Goal: Information Seeking & Learning: Learn about a topic

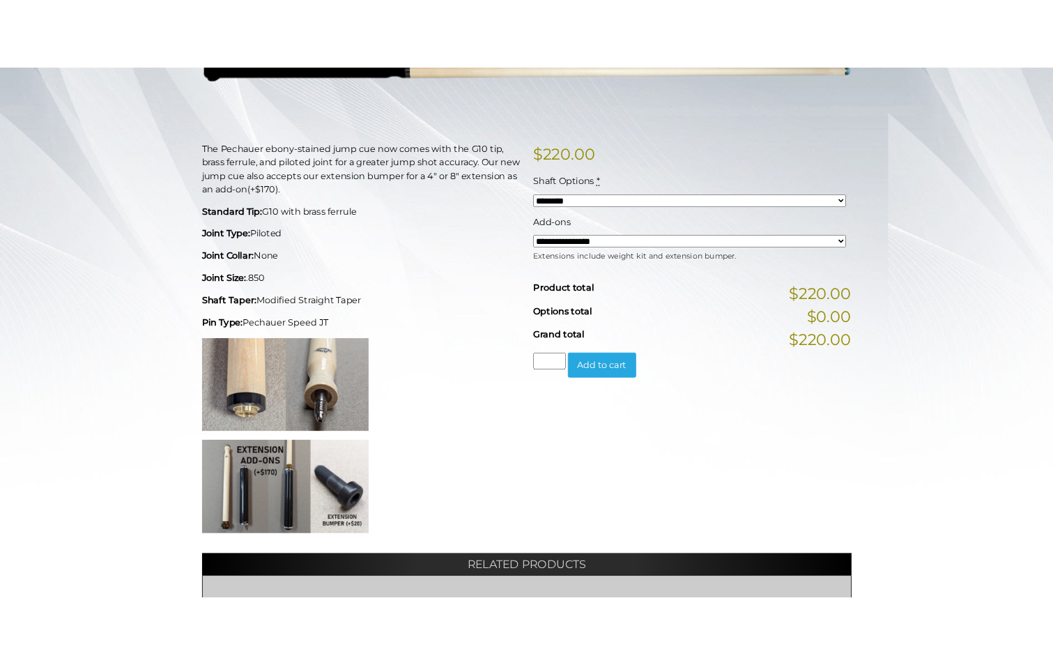
scroll to position [279, 0]
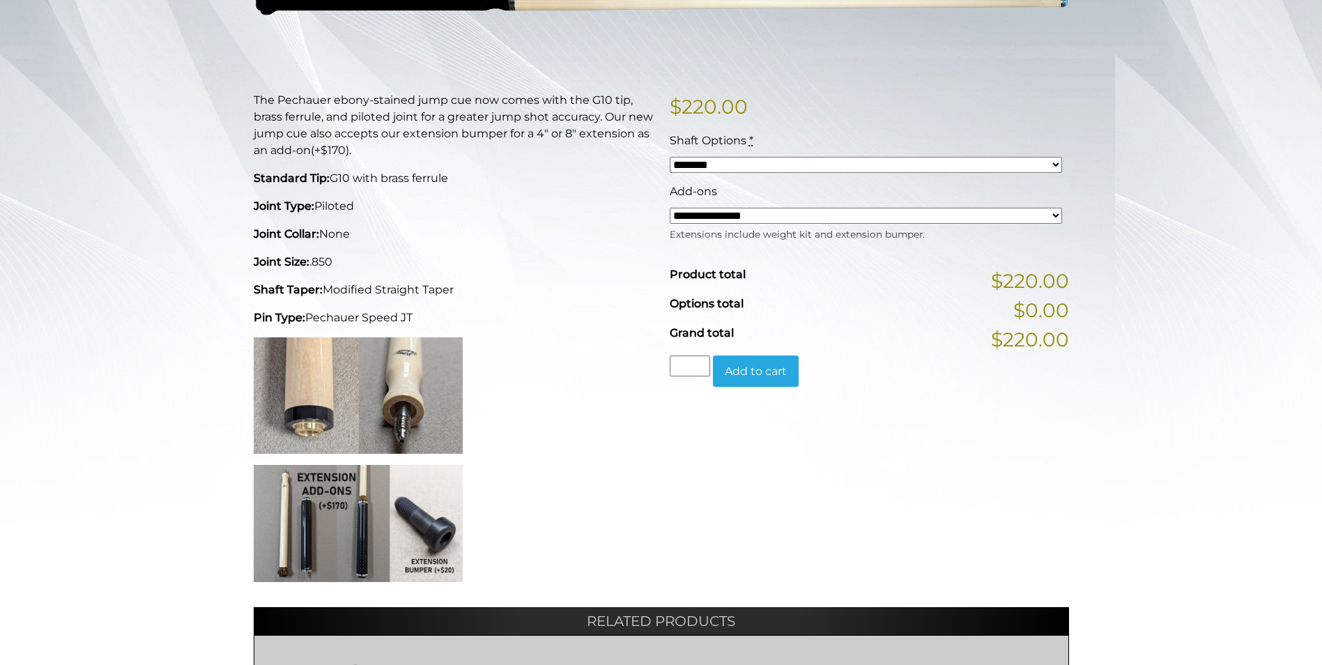
click at [292, 533] on img at bounding box center [358, 523] width 209 height 117
click at [438, 380] on img at bounding box center [358, 395] width 209 height 116
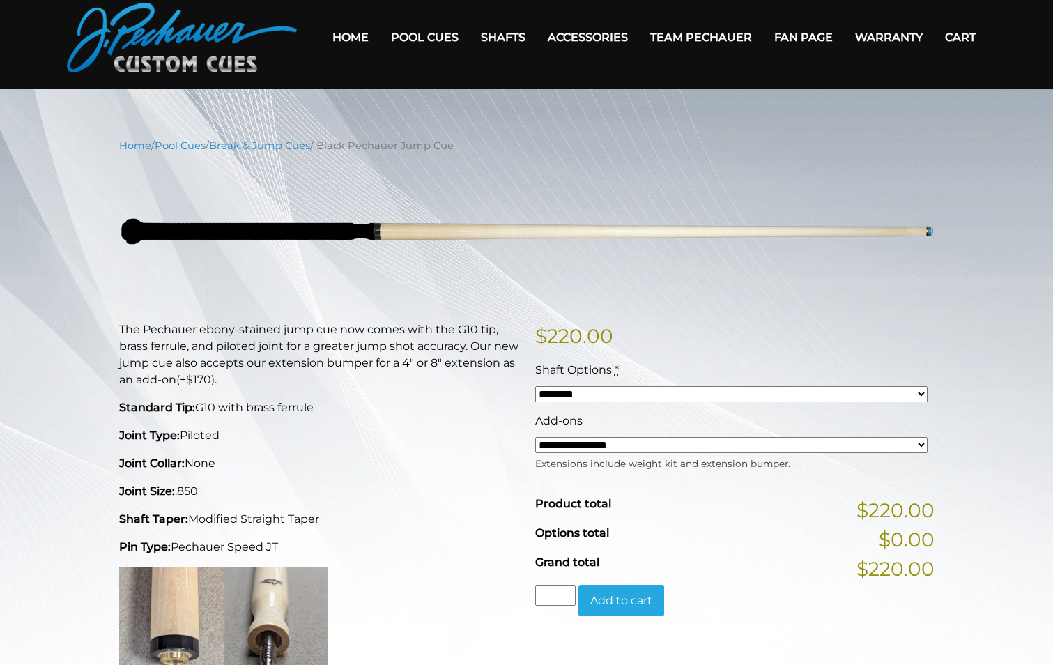
scroll to position [0, 0]
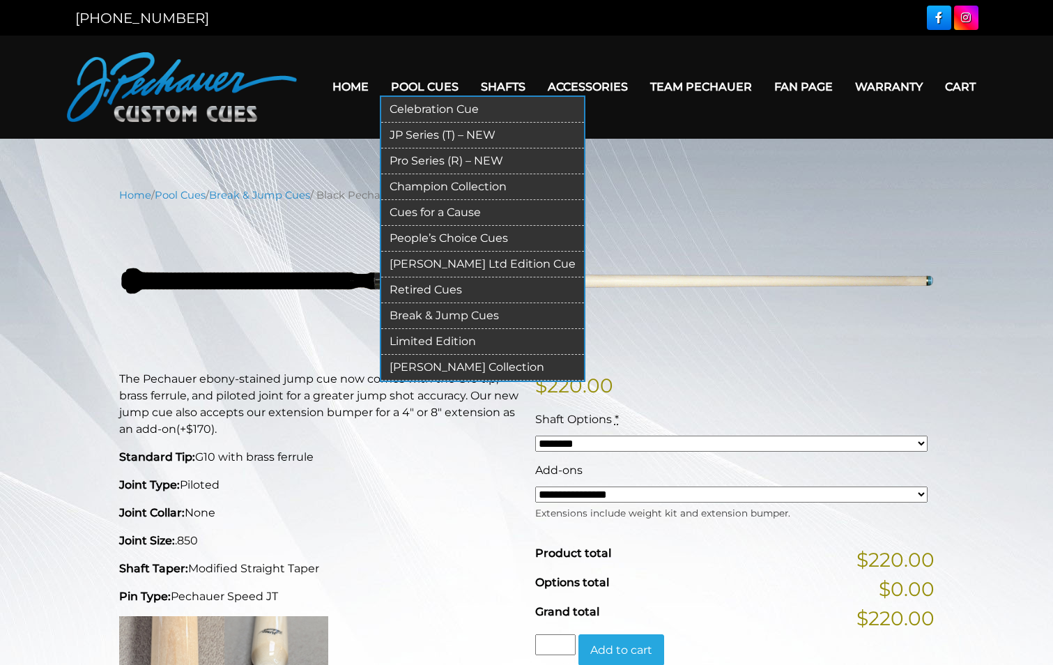
click at [422, 86] on link "Pool Cues" at bounding box center [425, 87] width 90 height 36
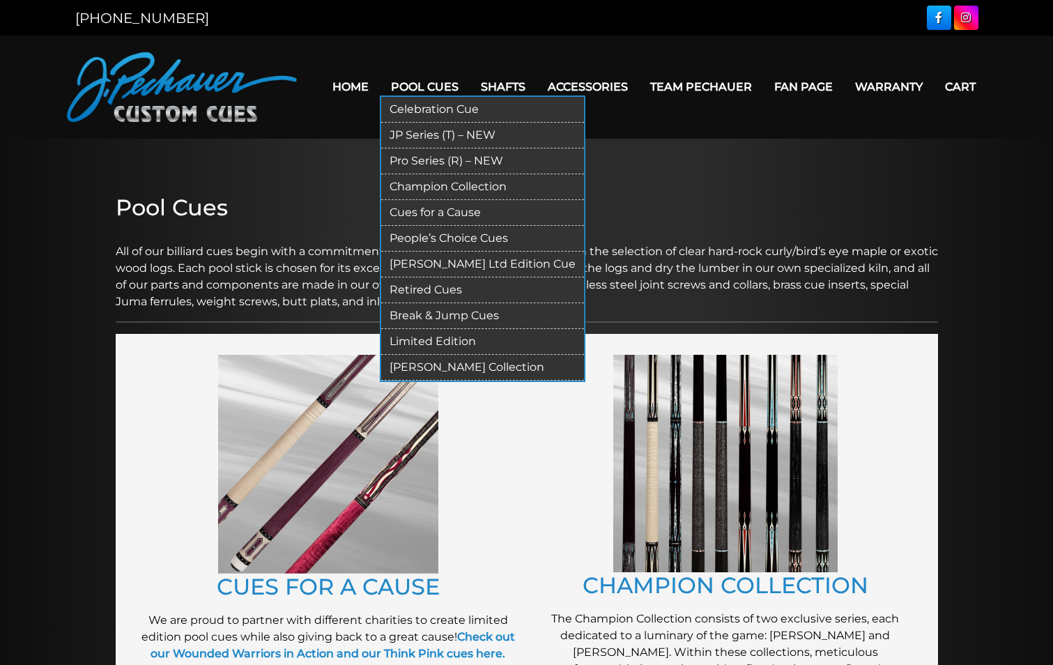
click at [447, 159] on link "Pro Series (R) – NEW" at bounding box center [482, 161] width 203 height 26
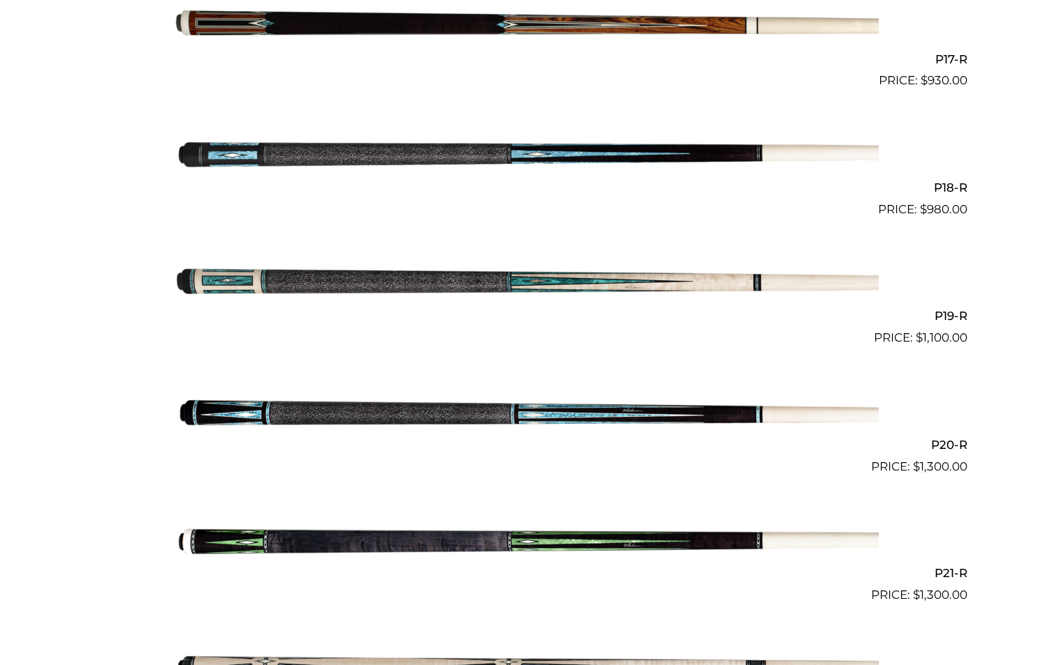
scroll to position [2589, 0]
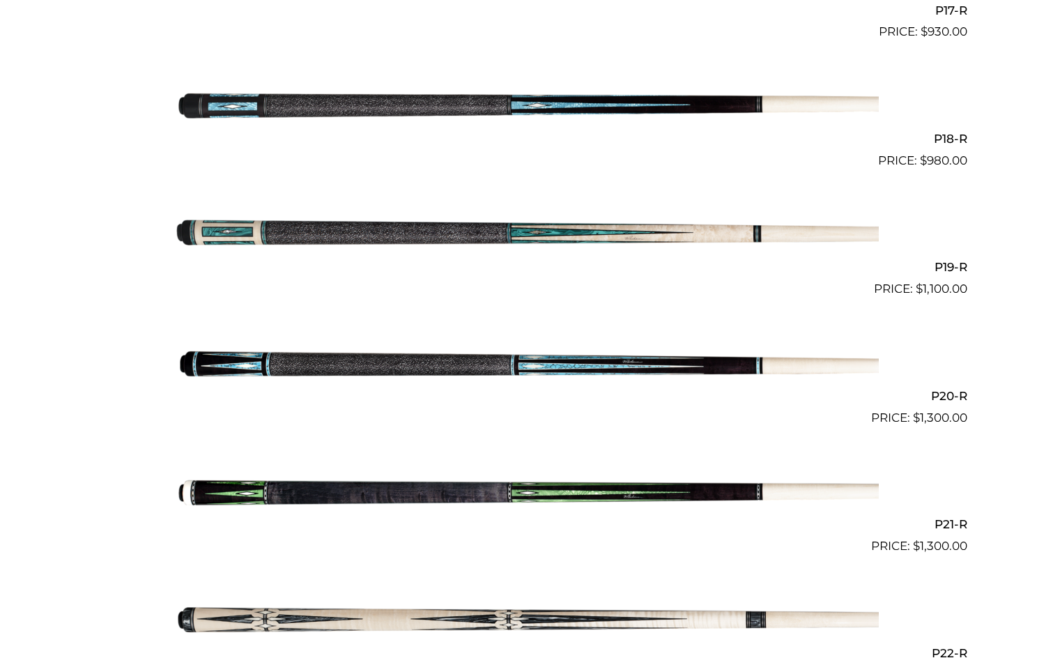
click at [532, 366] on img at bounding box center [527, 362] width 704 height 117
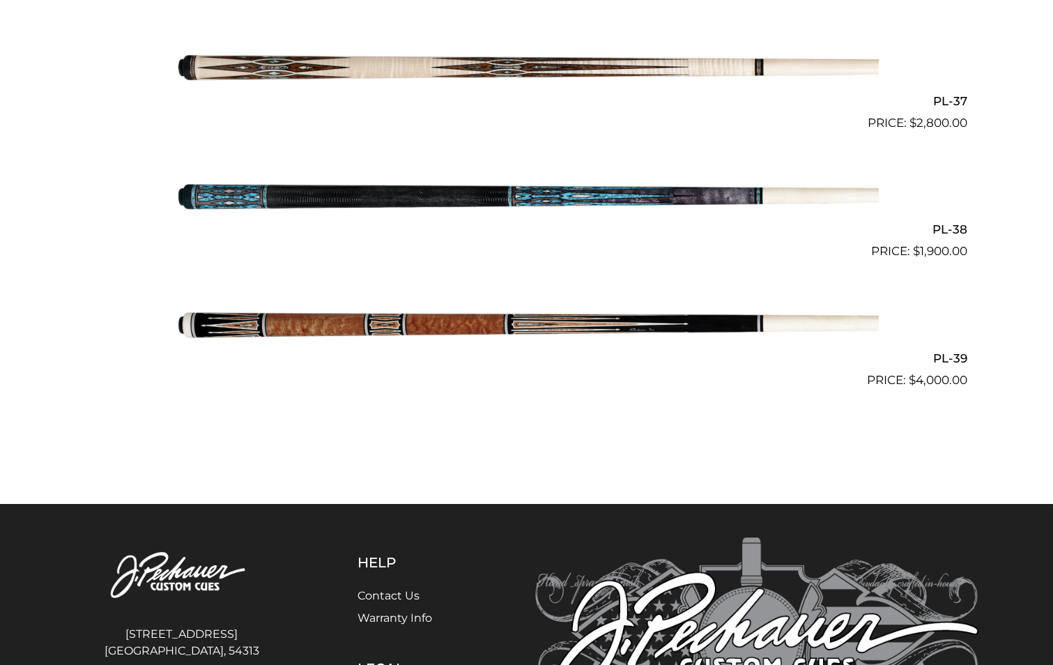
scroll to position [3904, 0]
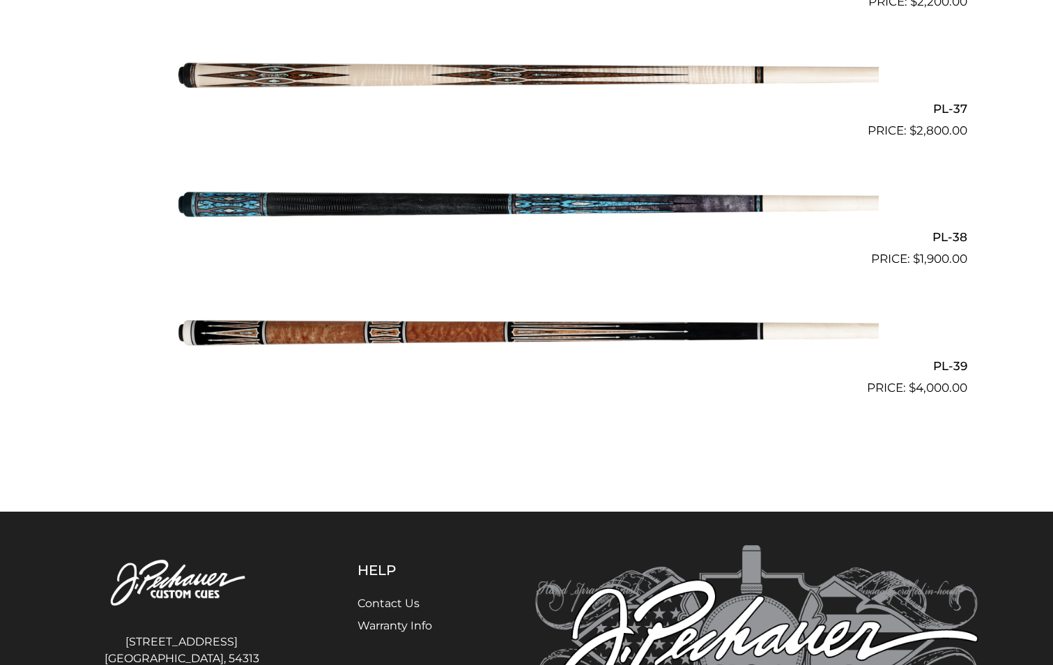
click at [498, 331] on img at bounding box center [527, 332] width 704 height 117
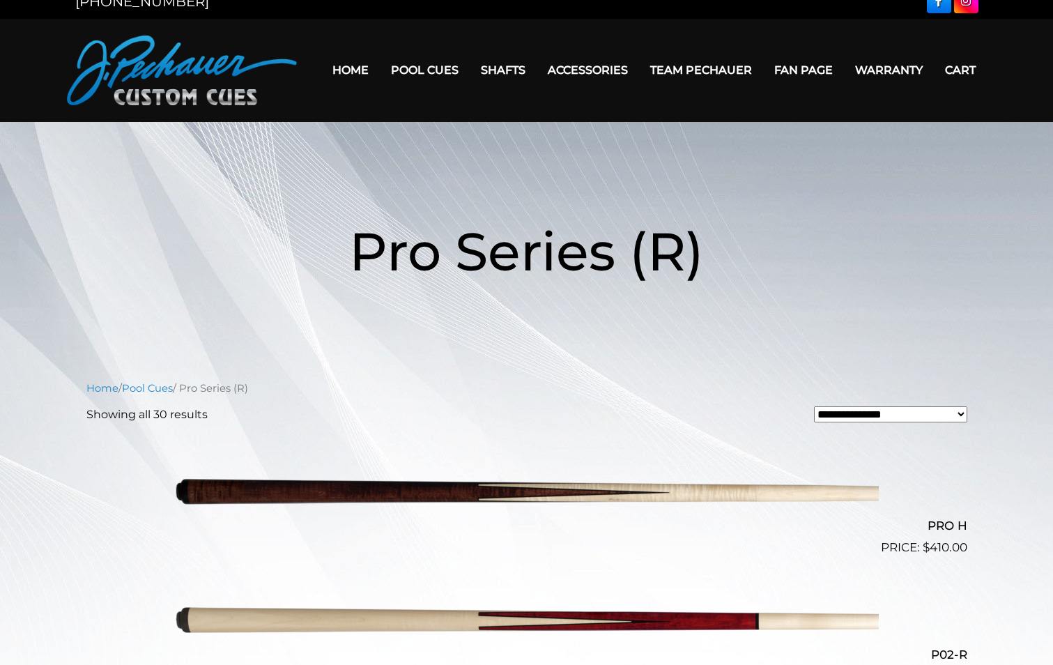
scroll to position [0, 0]
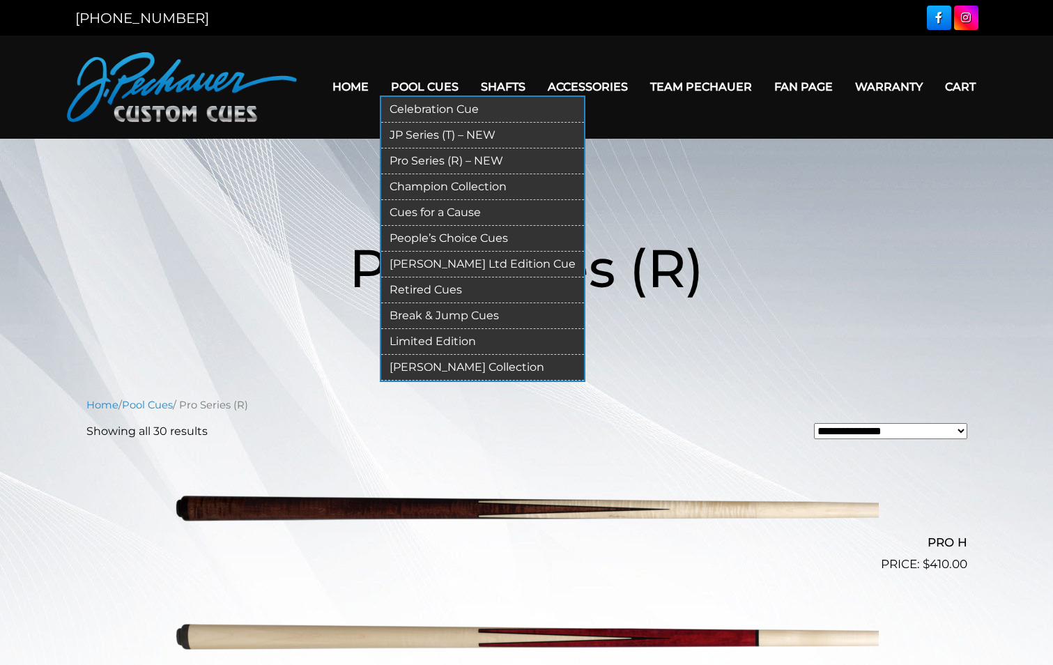
click at [441, 288] on link "Retired Cues" at bounding box center [482, 290] width 203 height 26
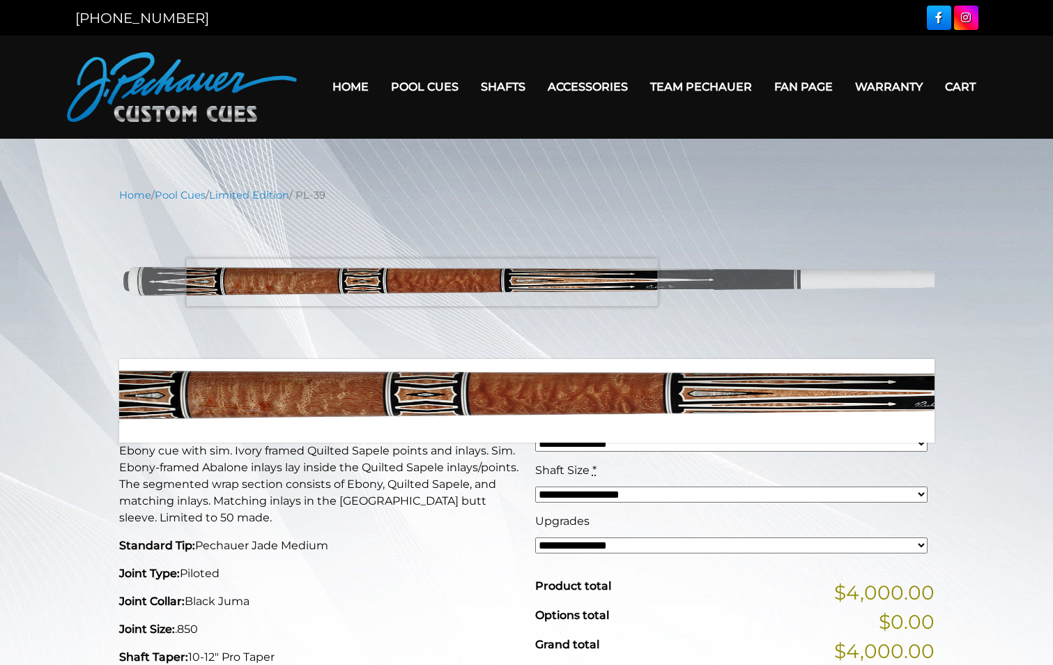
click at [422, 282] on img at bounding box center [527, 281] width 816 height 136
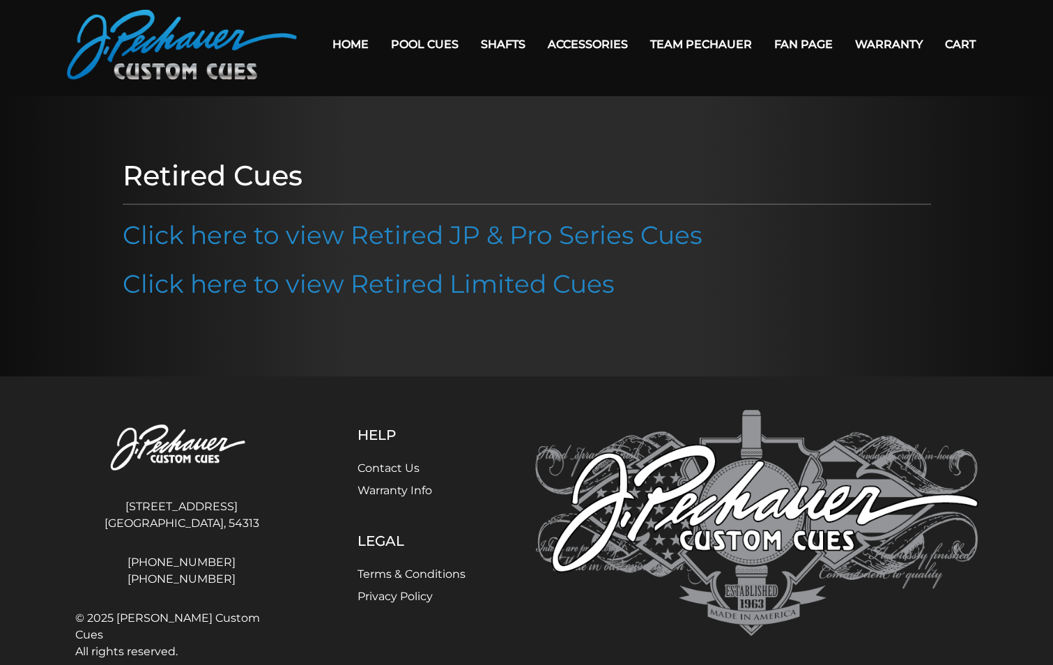
scroll to position [71, 0]
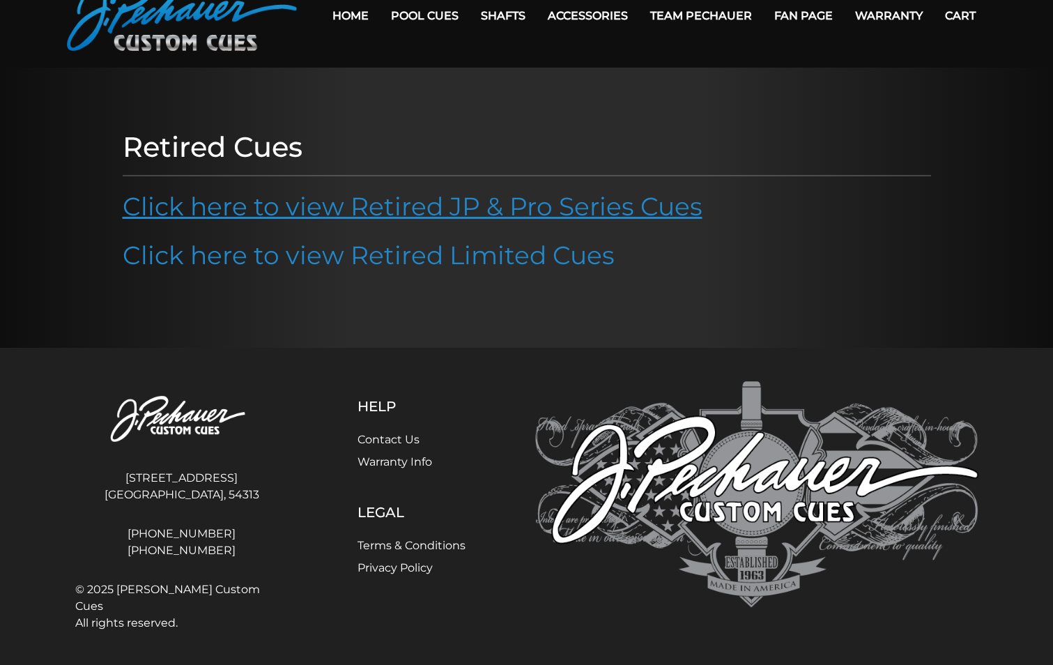
click at [427, 214] on link "Click here to view Retired JP & Pro Series Cues" at bounding box center [413, 206] width 580 height 31
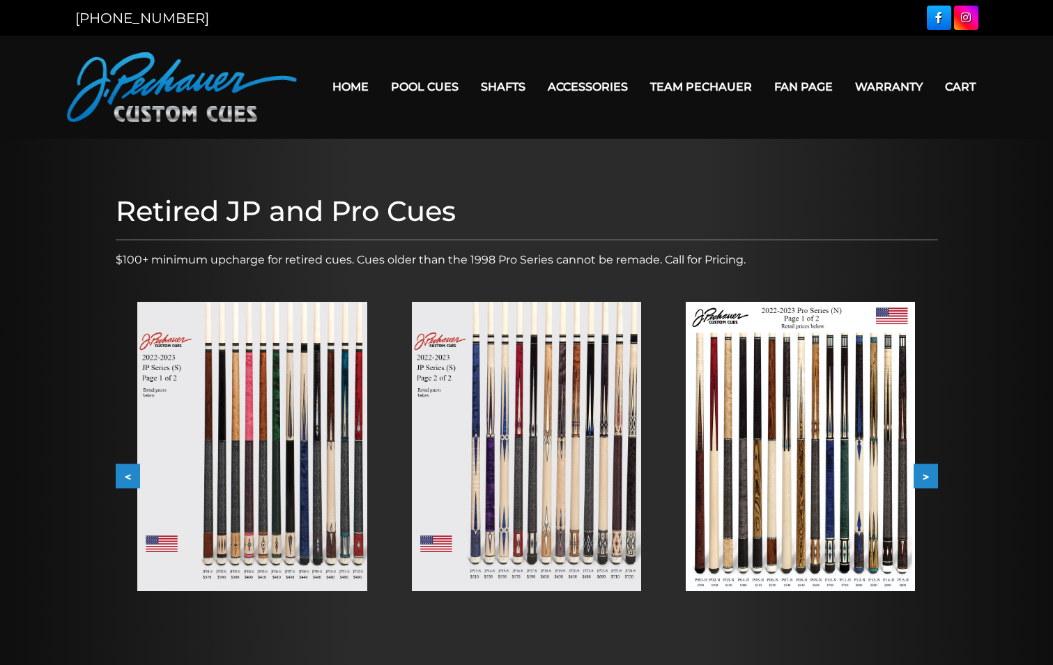
click at [924, 474] on button ">" at bounding box center [926, 476] width 24 height 24
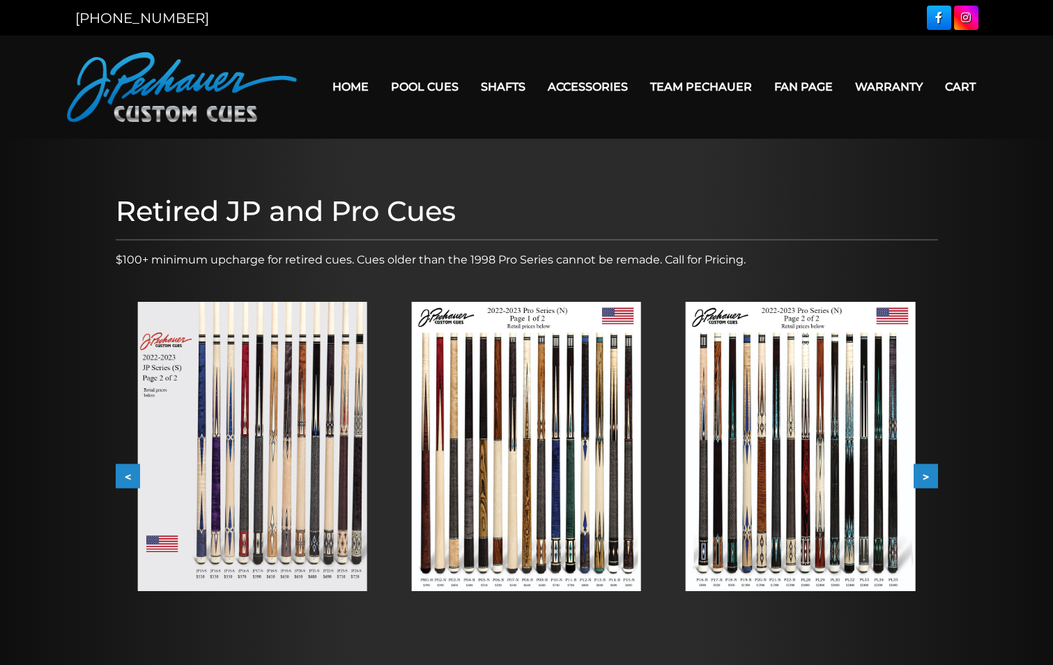
click at [924, 474] on button ">" at bounding box center [926, 476] width 24 height 24
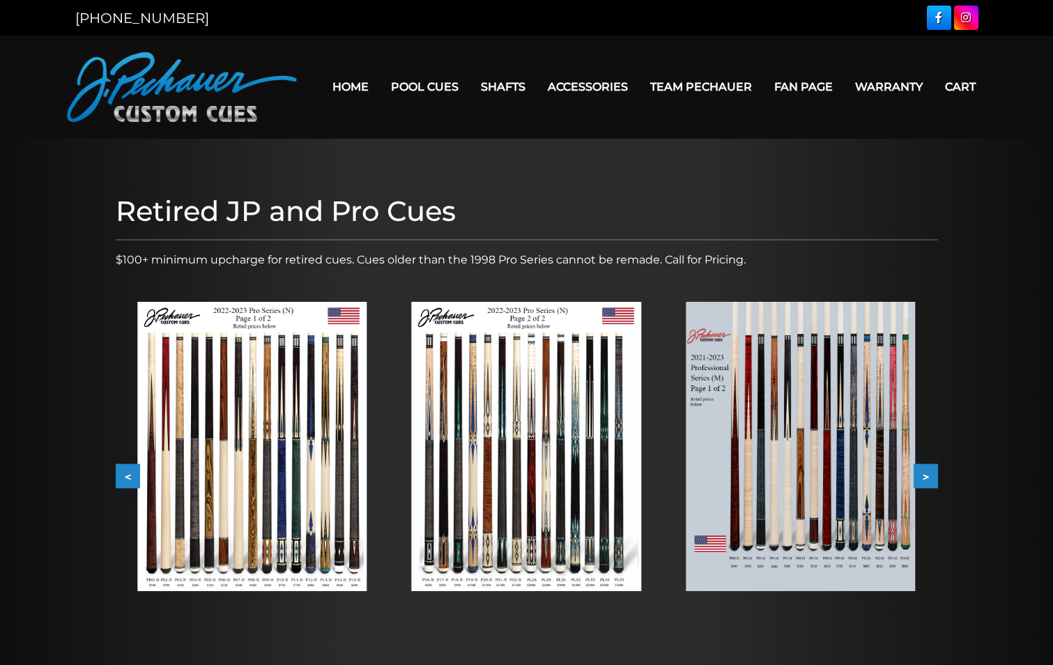
click at [924, 474] on button ">" at bounding box center [926, 476] width 24 height 24
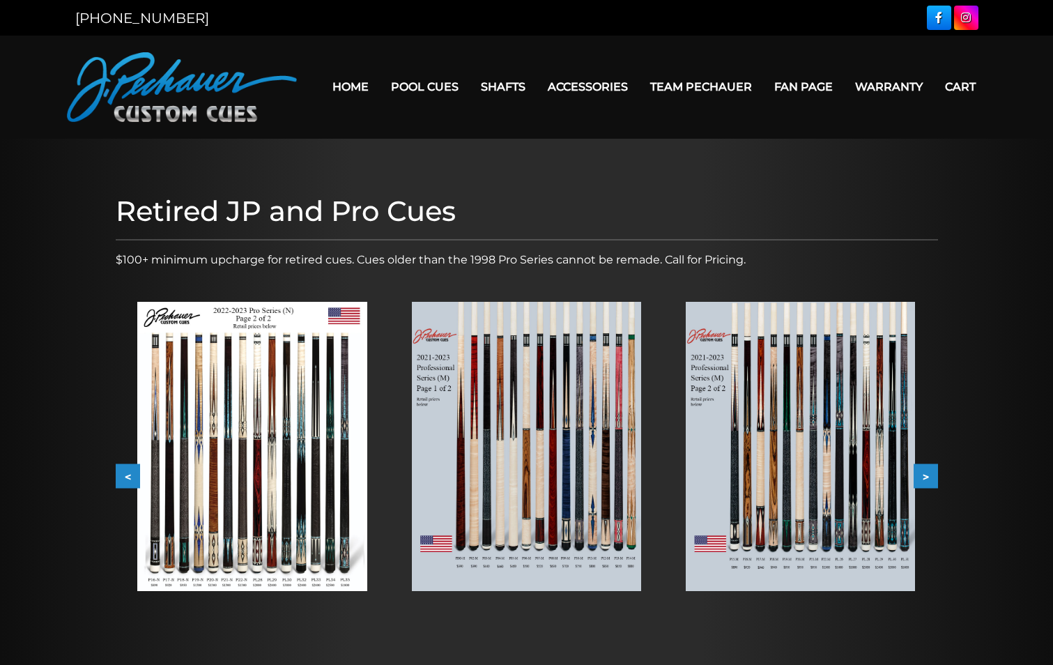
click at [924, 475] on button ">" at bounding box center [926, 476] width 24 height 24
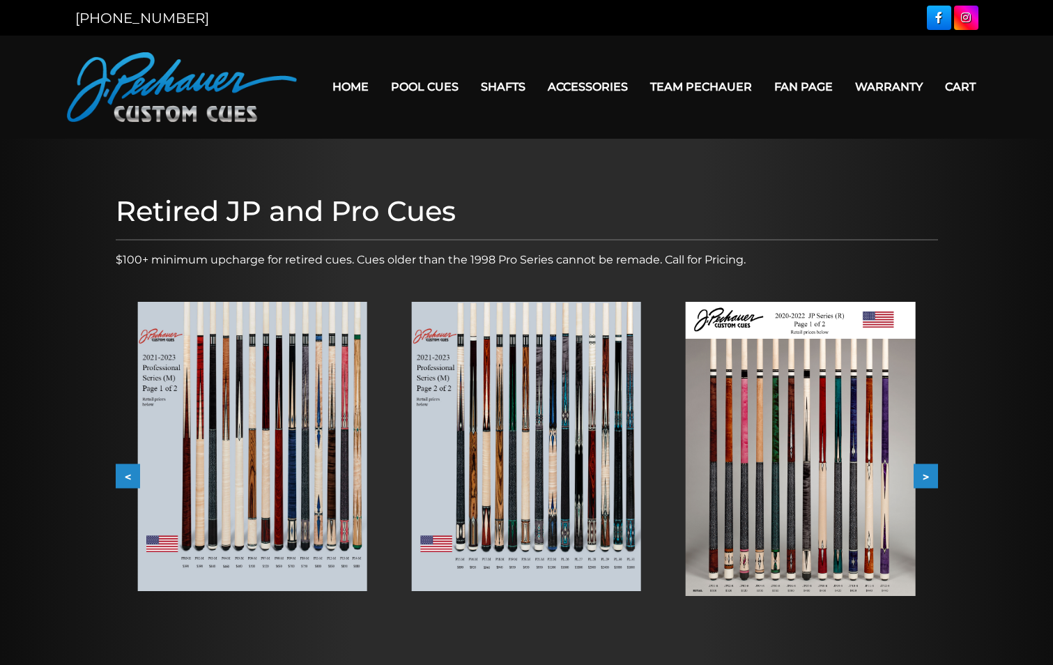
click at [924, 475] on button ">" at bounding box center [926, 476] width 24 height 24
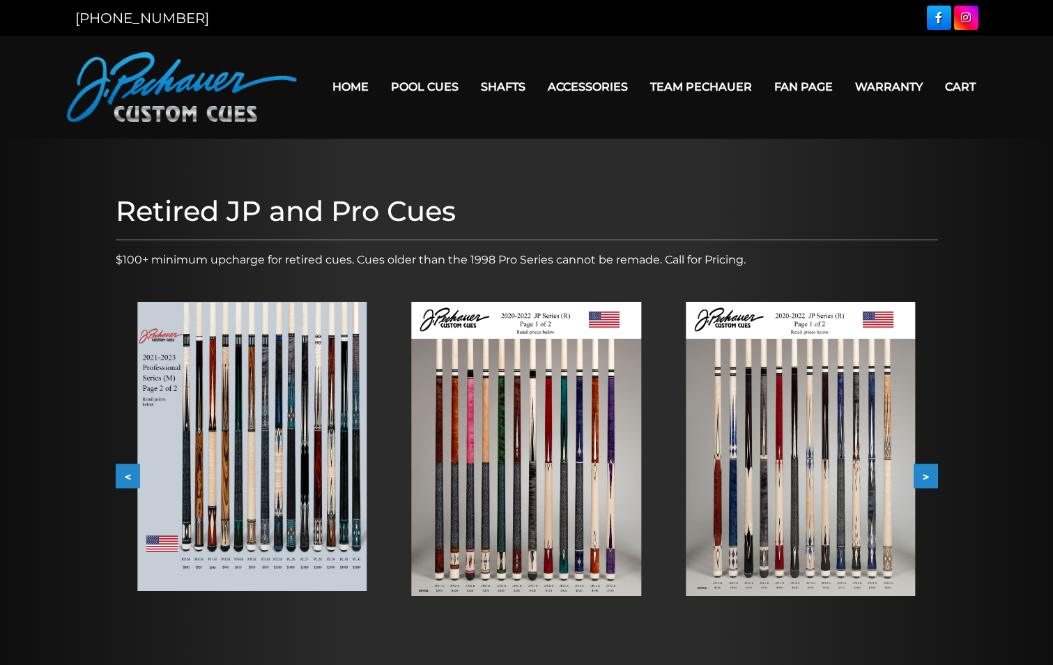
click at [924, 475] on button ">" at bounding box center [926, 476] width 24 height 24
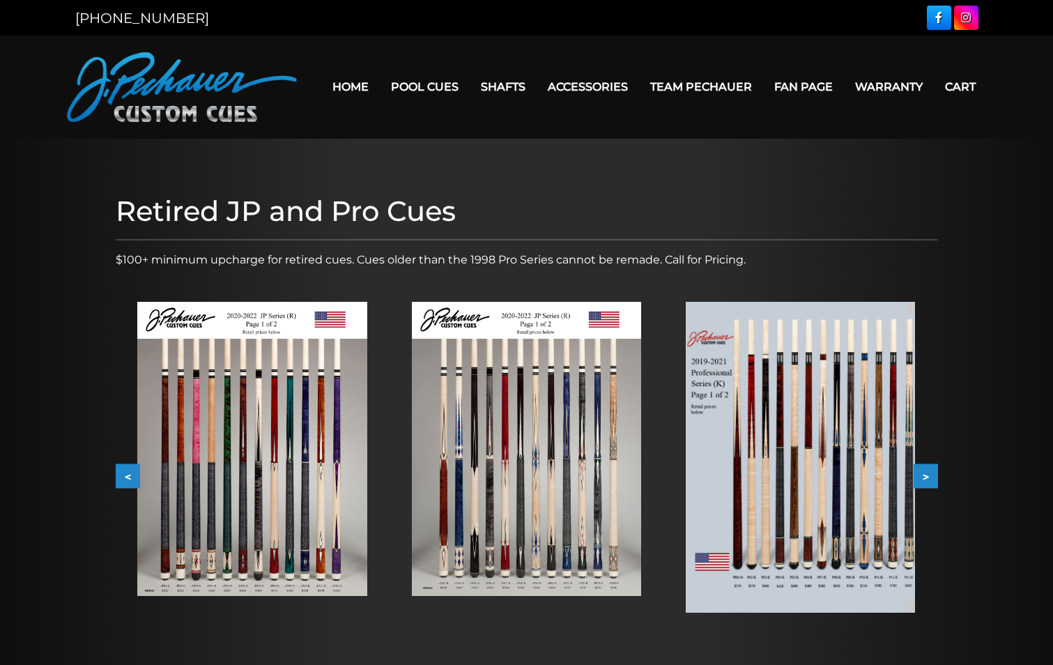
click at [923, 475] on button ">" at bounding box center [926, 476] width 24 height 24
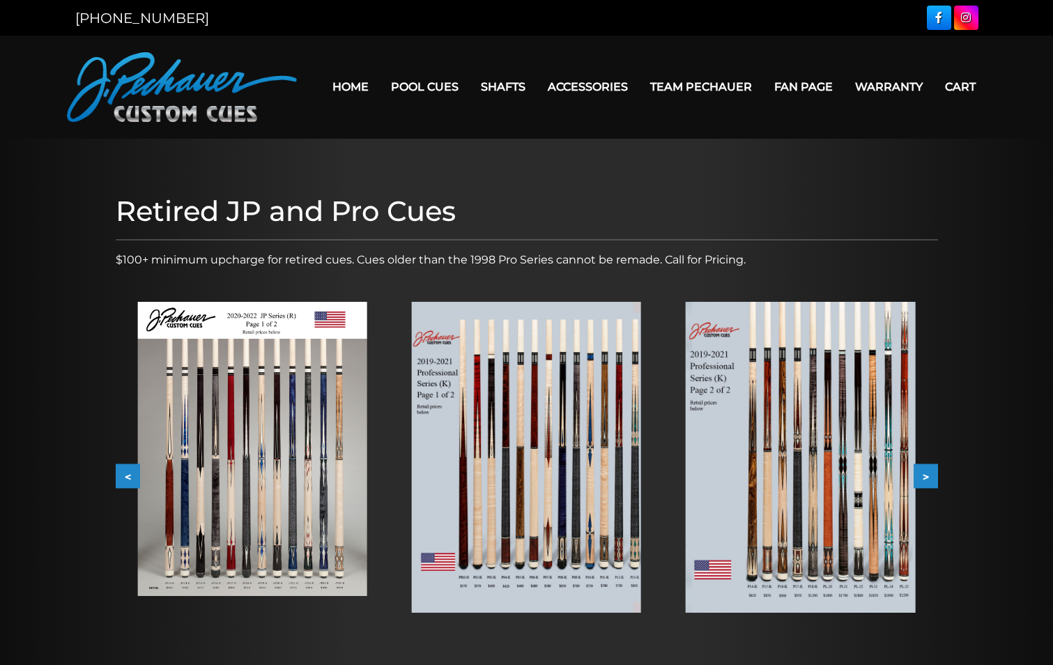
click at [923, 475] on button ">" at bounding box center [926, 476] width 24 height 24
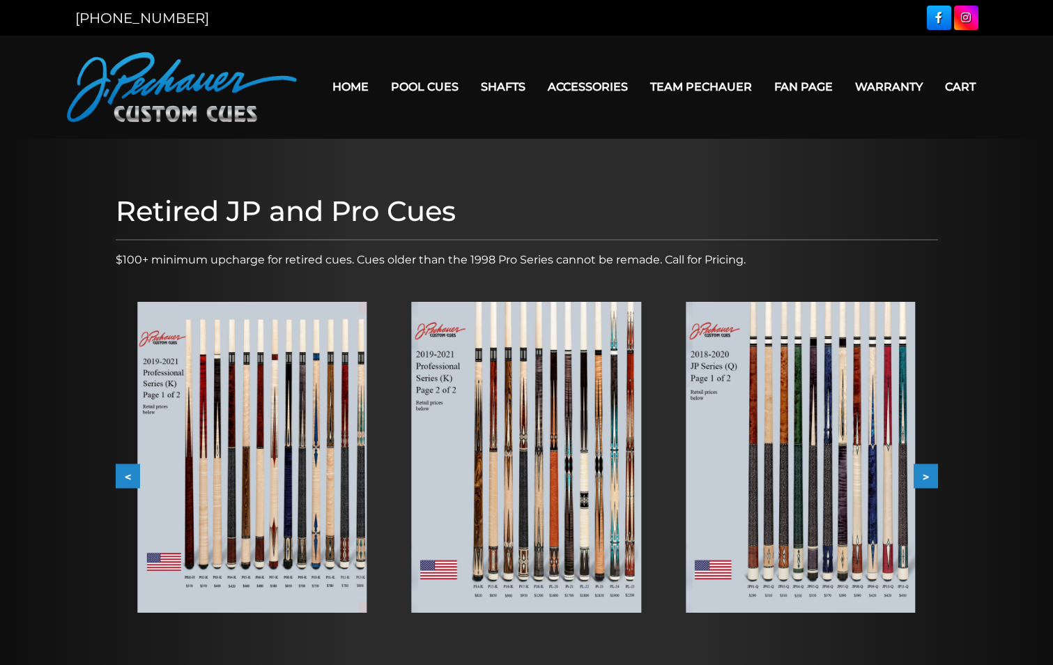
click at [923, 475] on button ">" at bounding box center [926, 476] width 24 height 24
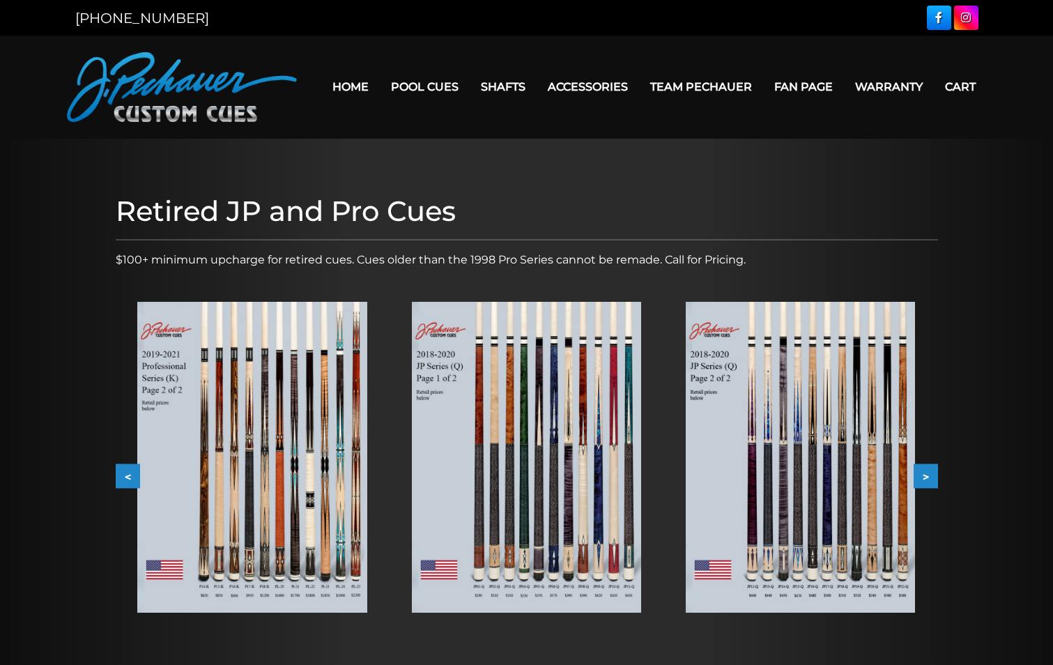
click at [923, 475] on button ">" at bounding box center [926, 476] width 24 height 24
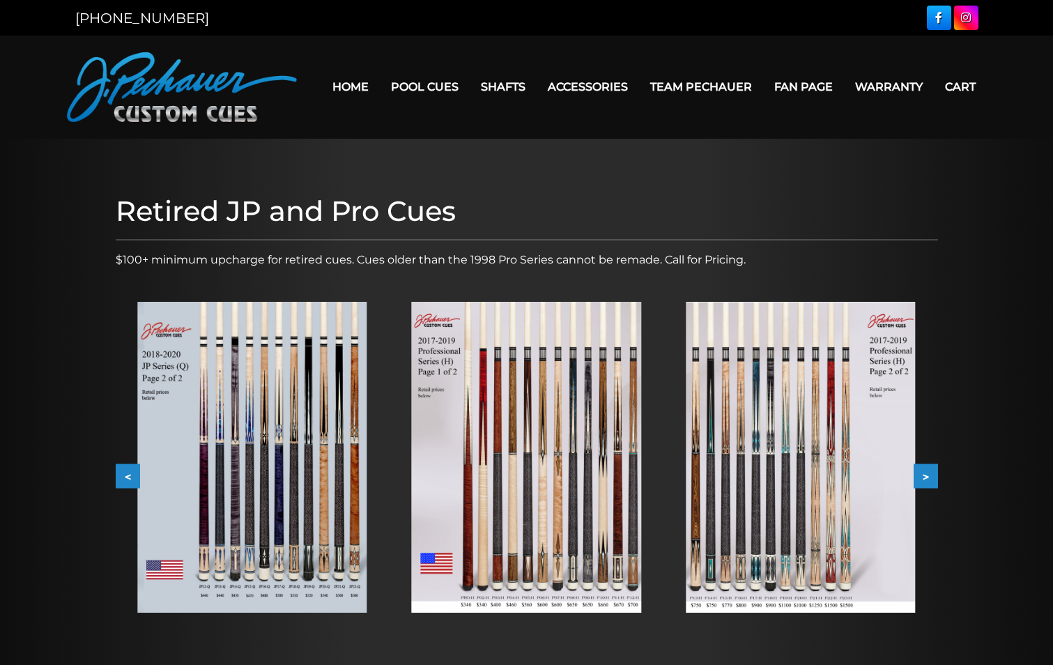
click at [923, 475] on button ">" at bounding box center [926, 476] width 24 height 24
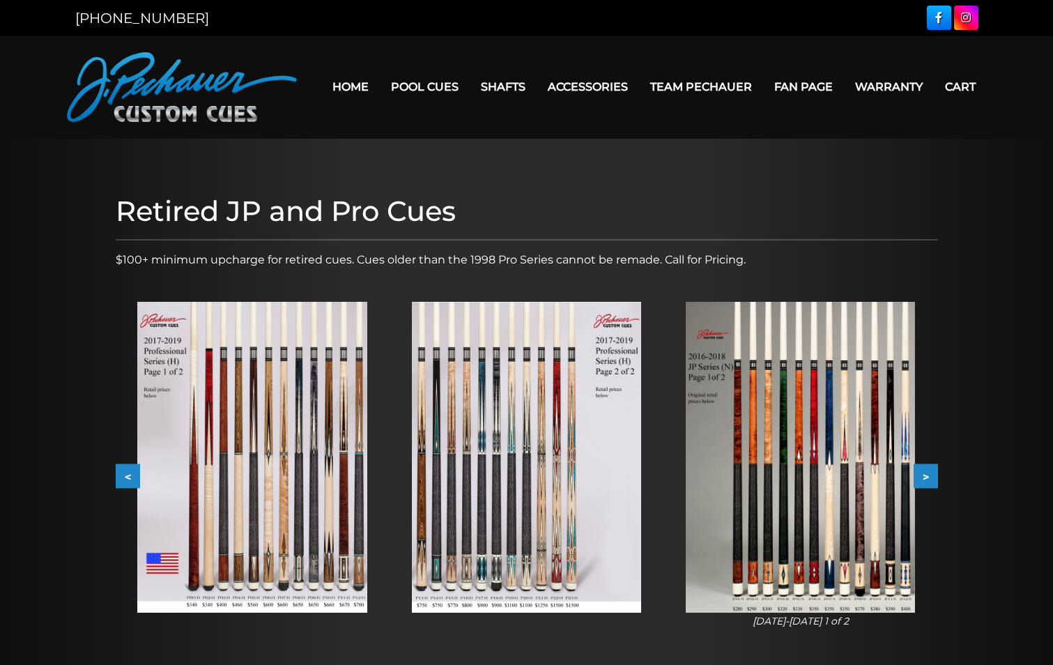
click at [923, 475] on button ">" at bounding box center [926, 476] width 24 height 24
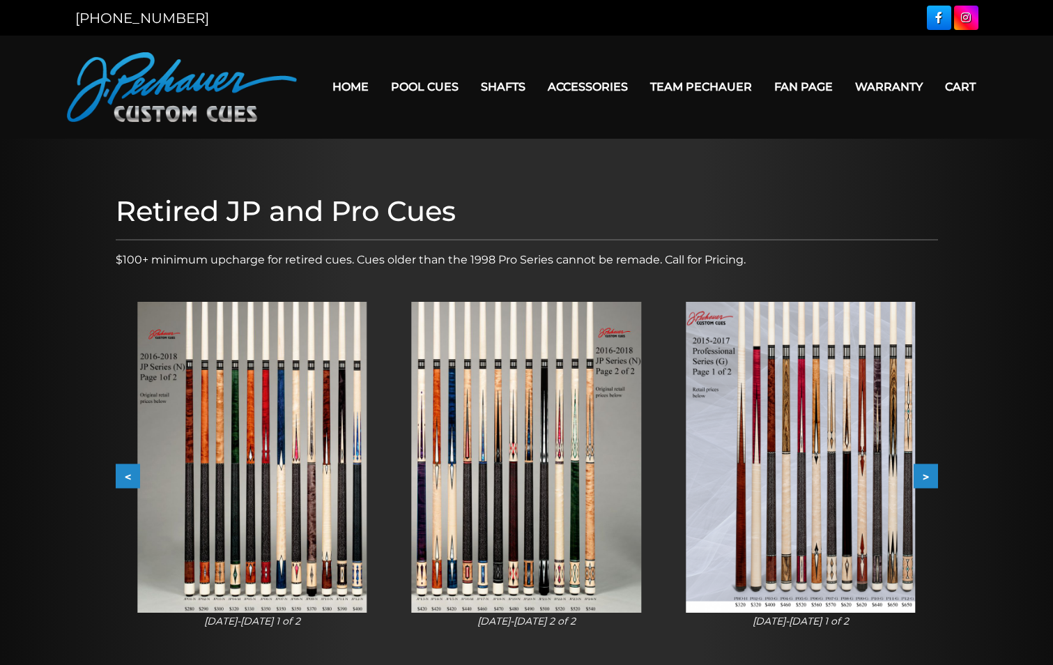
click at [923, 475] on button ">" at bounding box center [926, 476] width 24 height 24
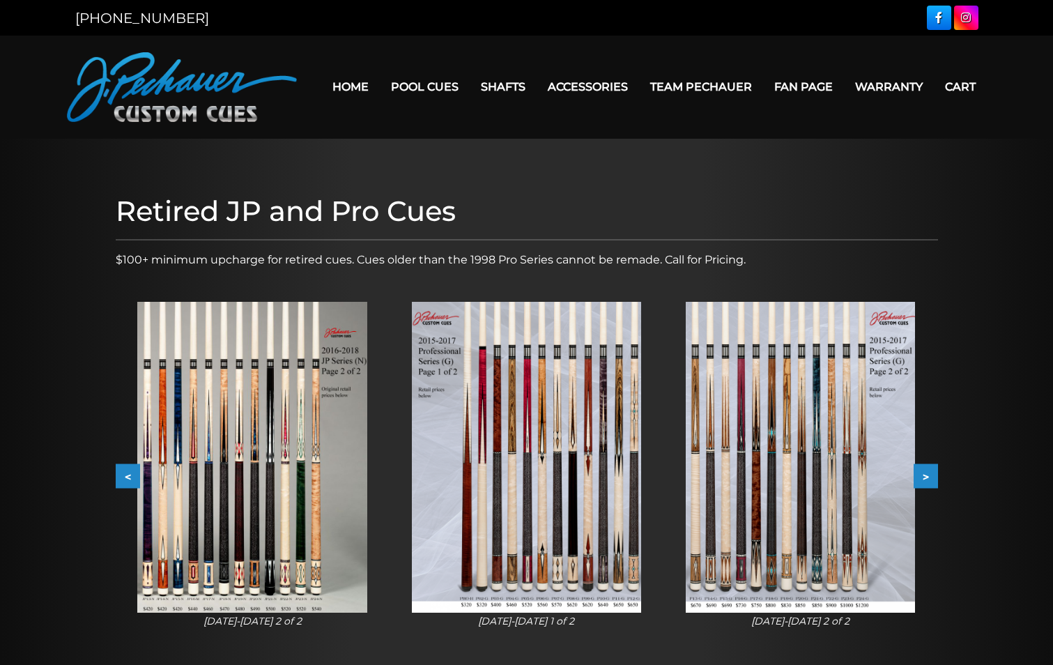
click at [923, 475] on button ">" at bounding box center [926, 476] width 24 height 24
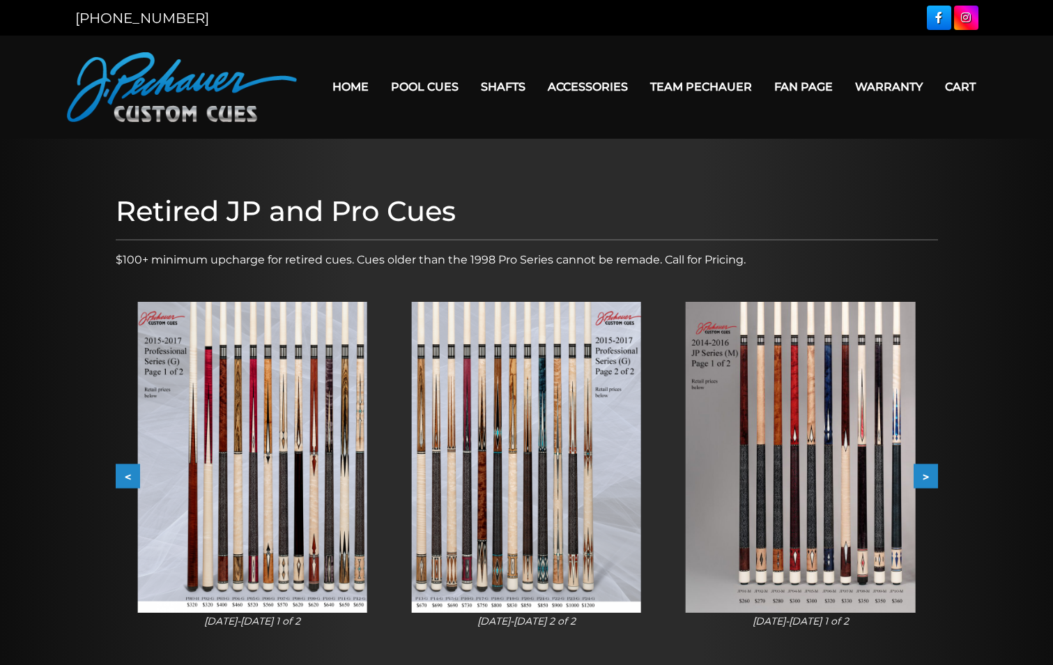
click at [923, 475] on button ">" at bounding box center [926, 476] width 24 height 24
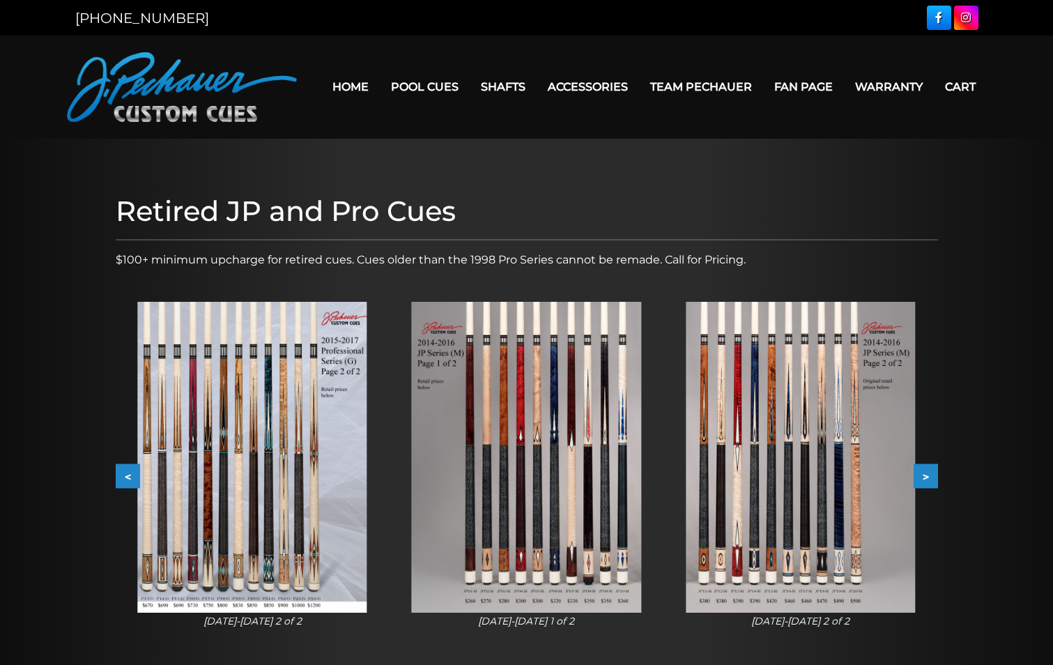
click at [923, 475] on button ">" at bounding box center [926, 476] width 24 height 24
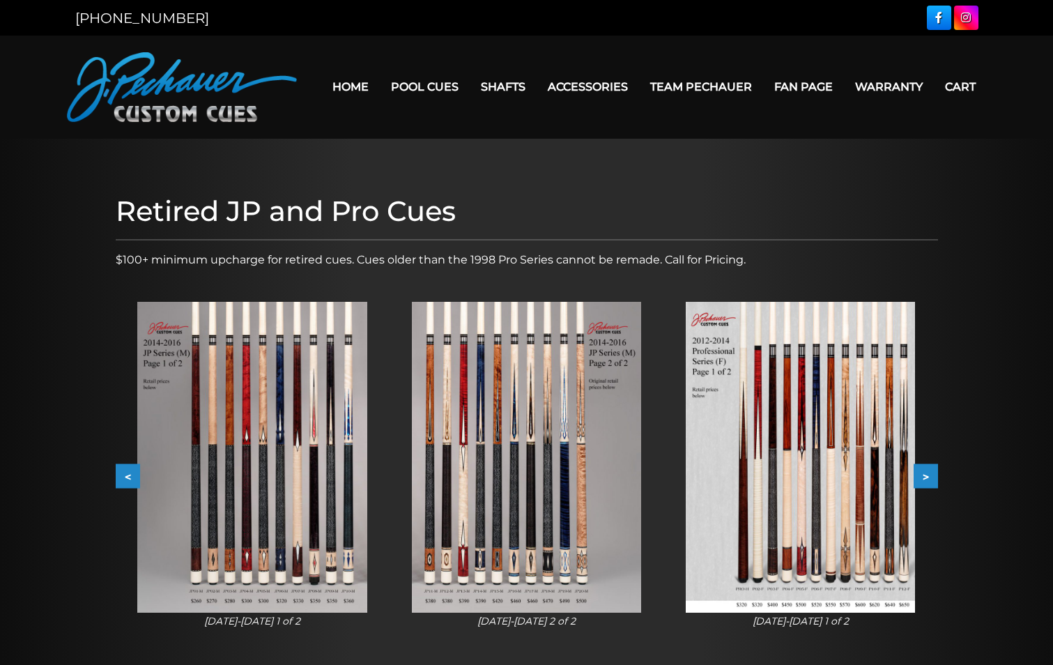
click at [923, 475] on button ">" at bounding box center [926, 476] width 24 height 24
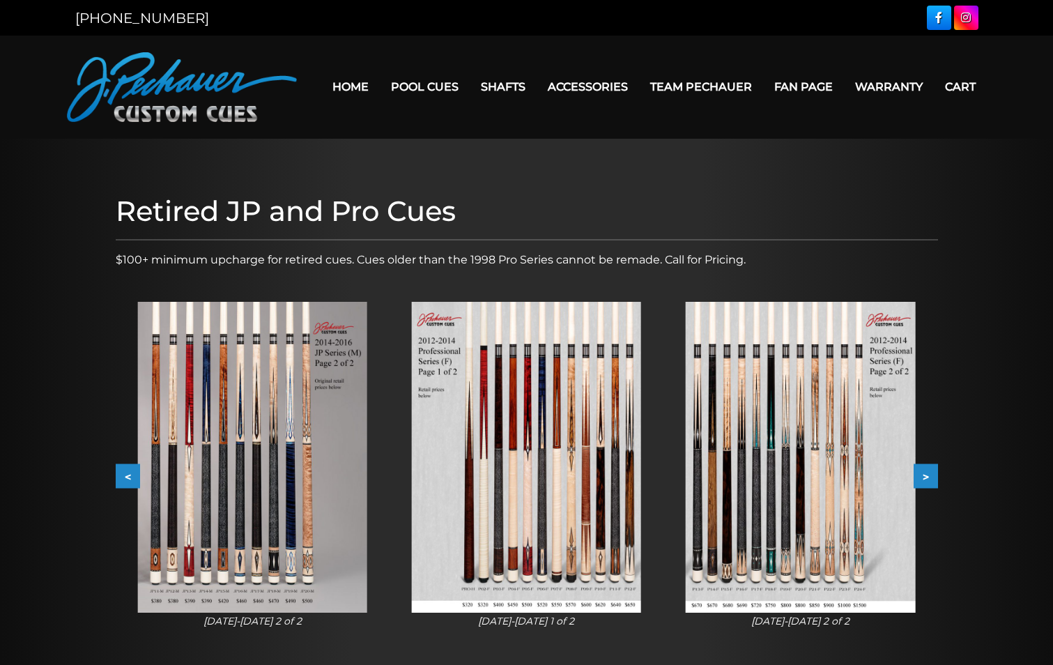
click at [923, 475] on button ">" at bounding box center [926, 476] width 24 height 24
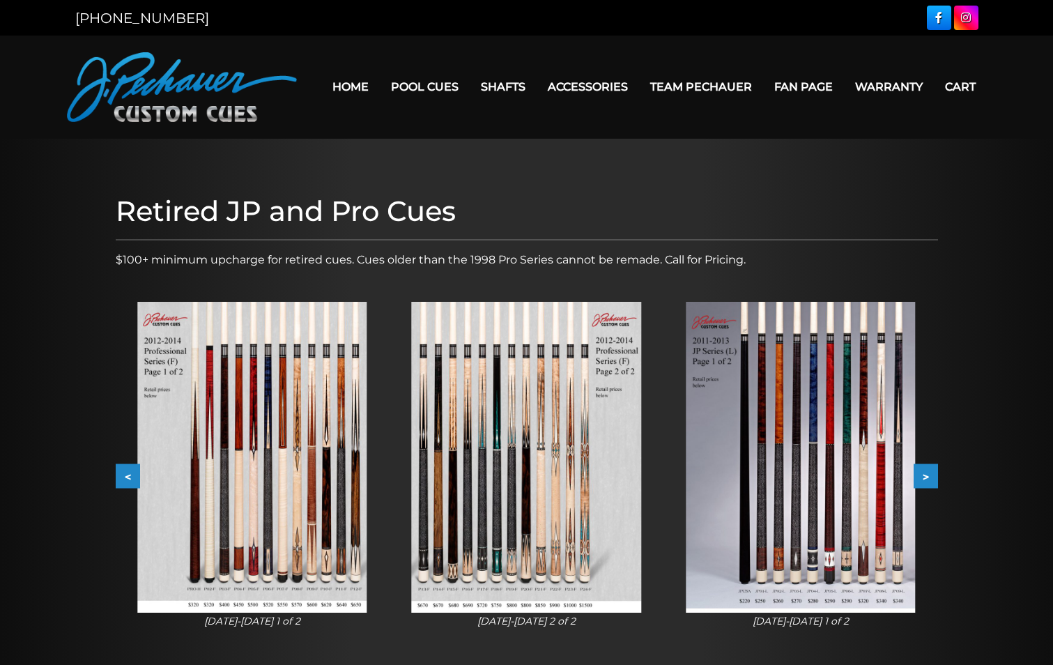
click at [923, 475] on button ">" at bounding box center [926, 476] width 24 height 24
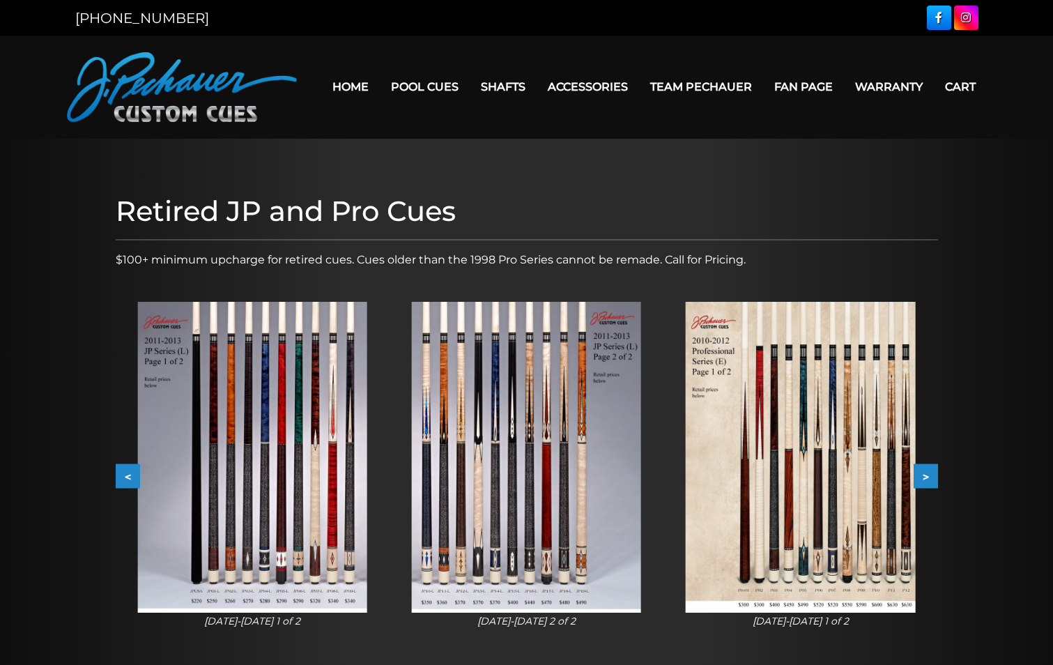
click at [923, 475] on button ">" at bounding box center [926, 476] width 24 height 24
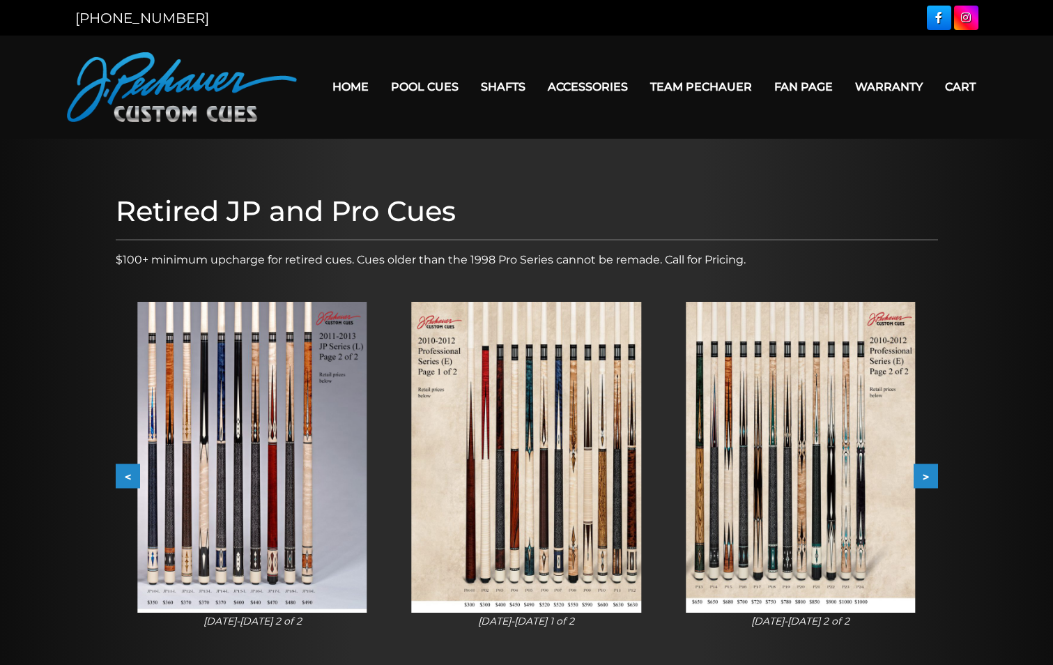
click at [923, 475] on button ">" at bounding box center [926, 476] width 24 height 24
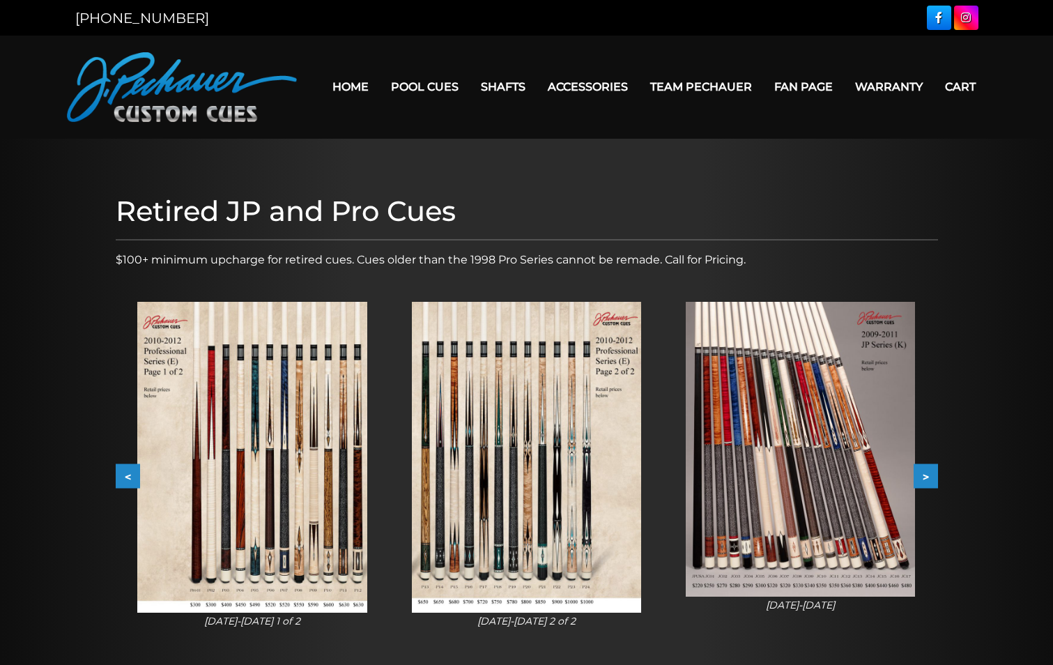
click at [923, 475] on button ">" at bounding box center [926, 476] width 24 height 24
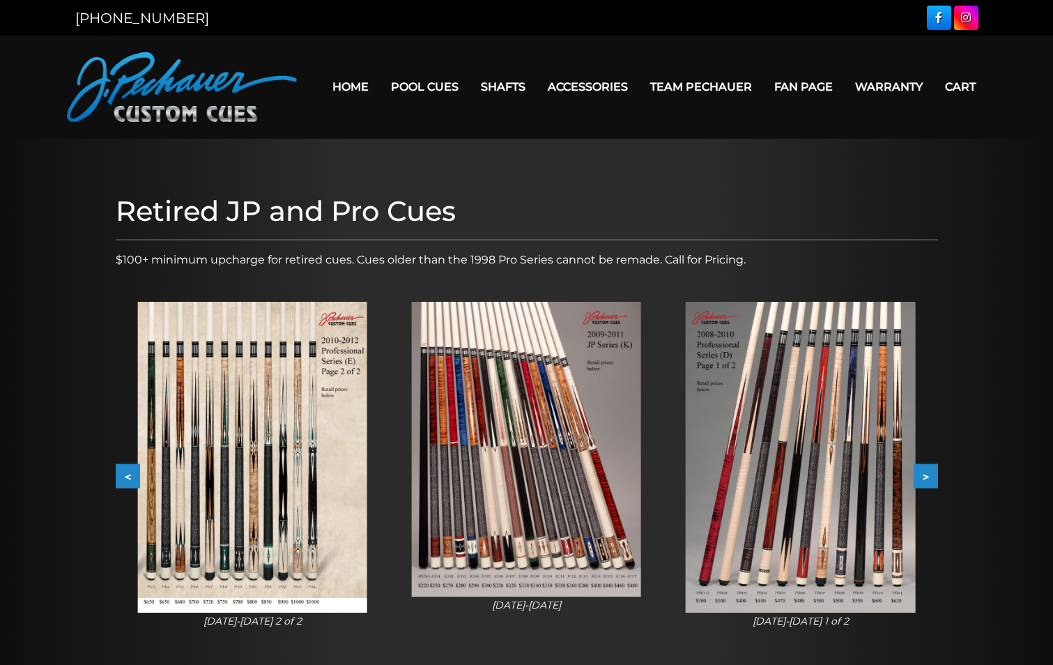
click at [923, 475] on button ">" at bounding box center [926, 476] width 24 height 24
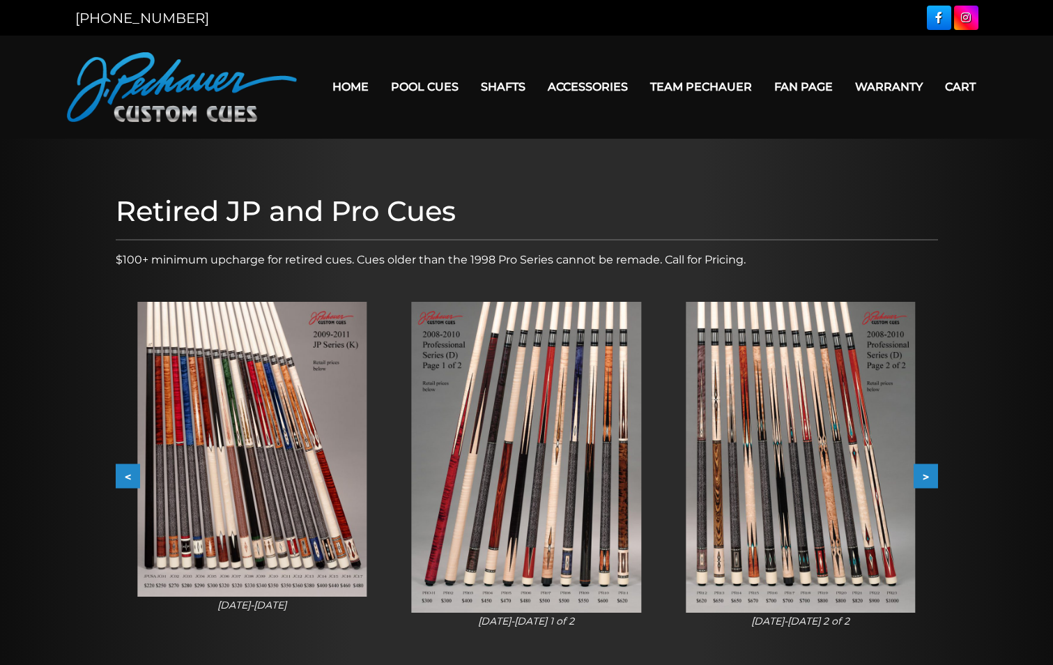
click at [923, 475] on button ">" at bounding box center [926, 476] width 24 height 24
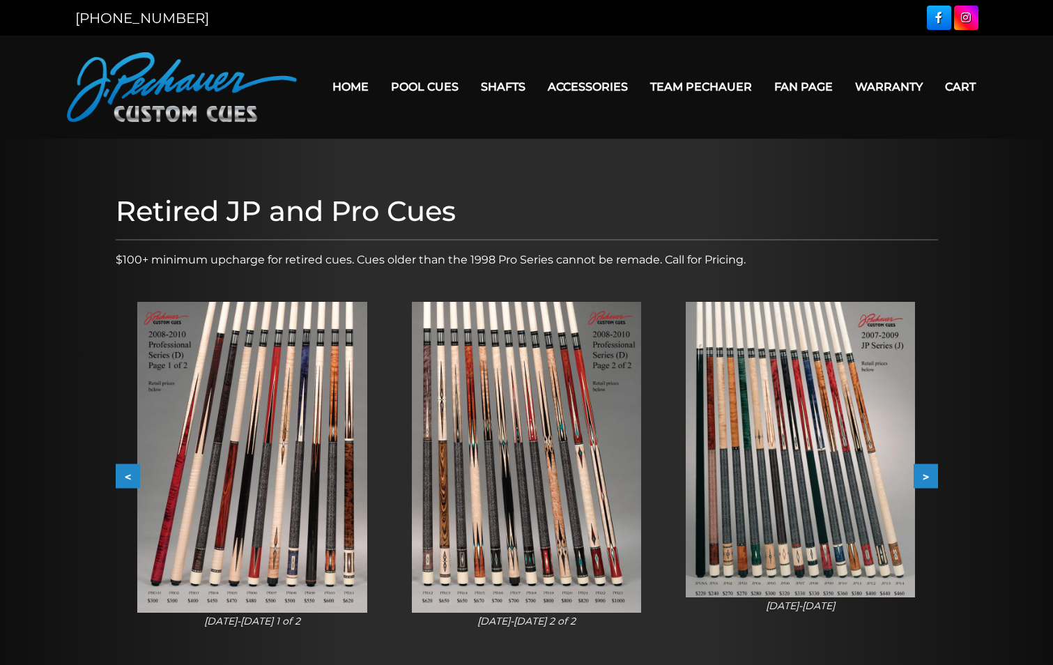
click at [923, 475] on button ">" at bounding box center [926, 476] width 24 height 24
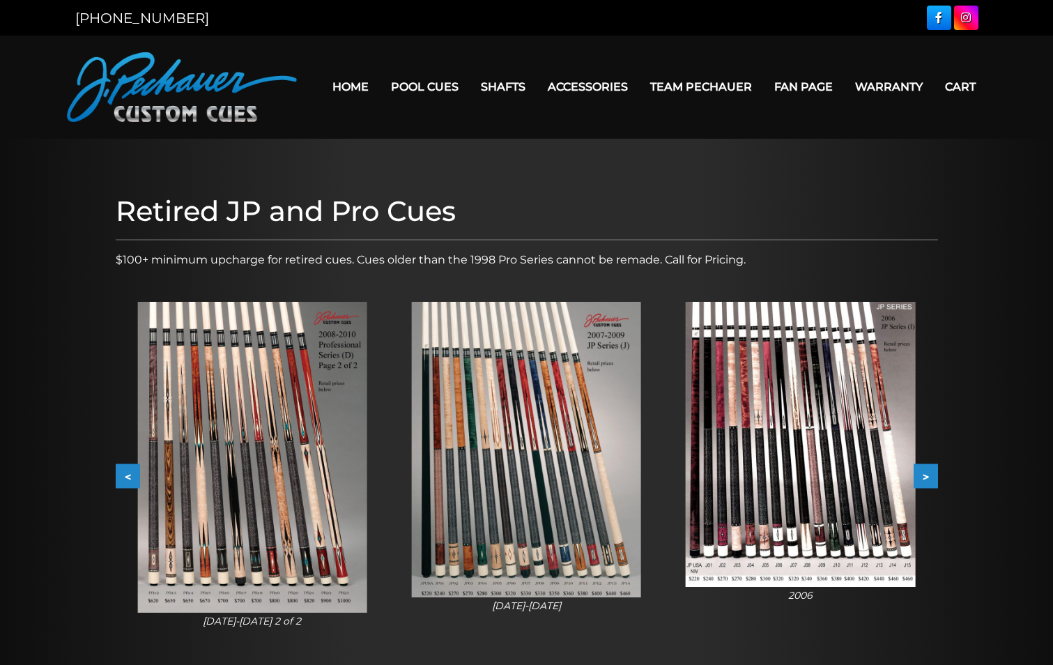
click at [923, 475] on button ">" at bounding box center [926, 476] width 24 height 24
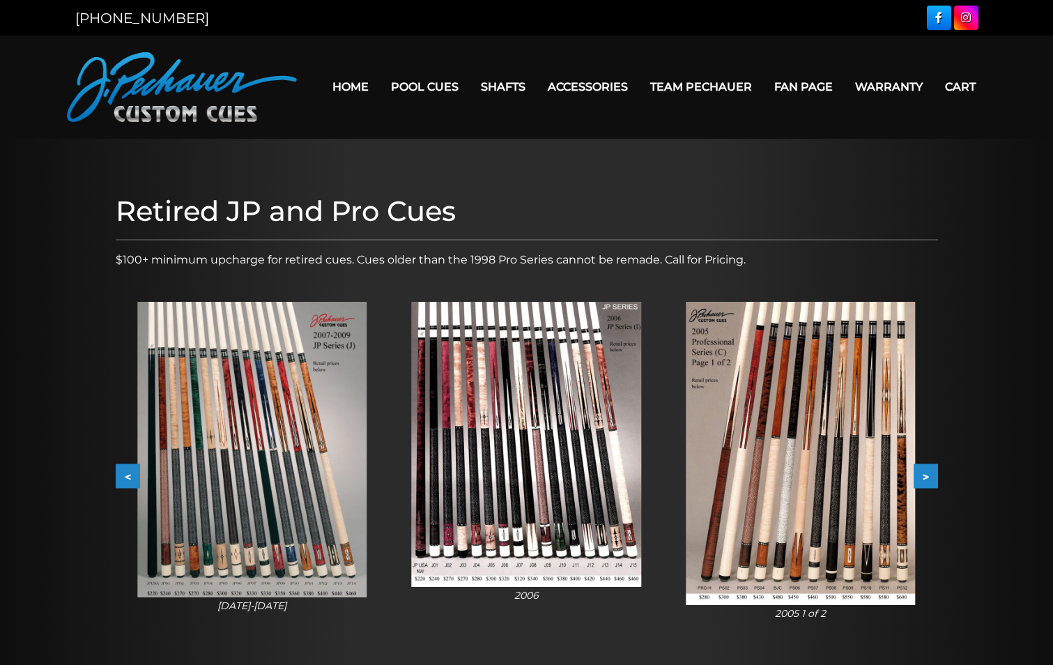
click at [923, 475] on button ">" at bounding box center [926, 476] width 24 height 24
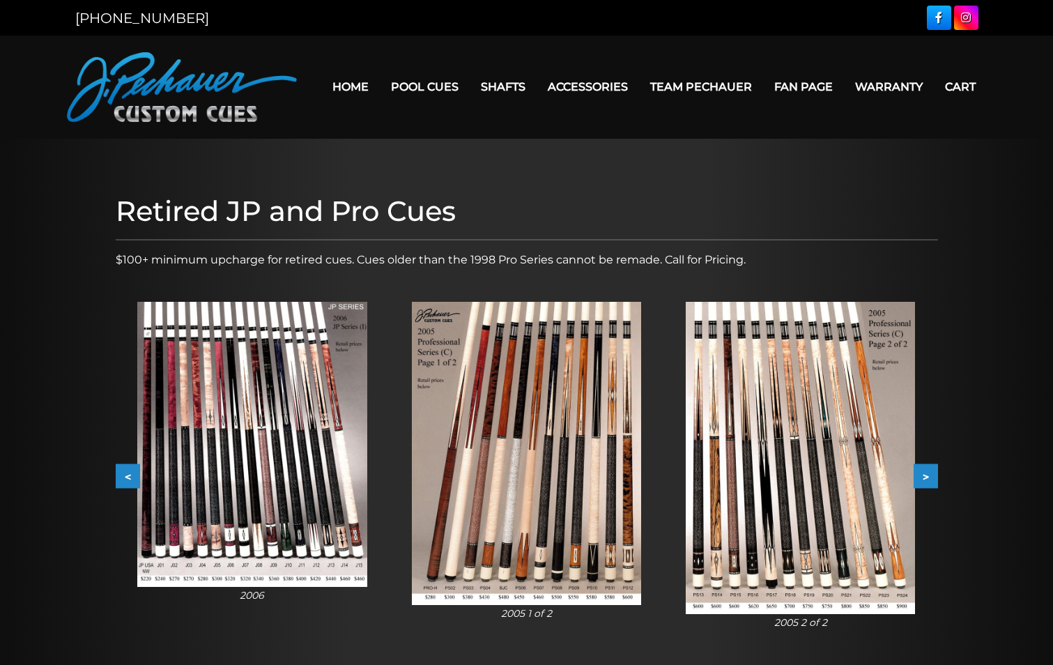
click at [923, 475] on button ">" at bounding box center [926, 476] width 24 height 24
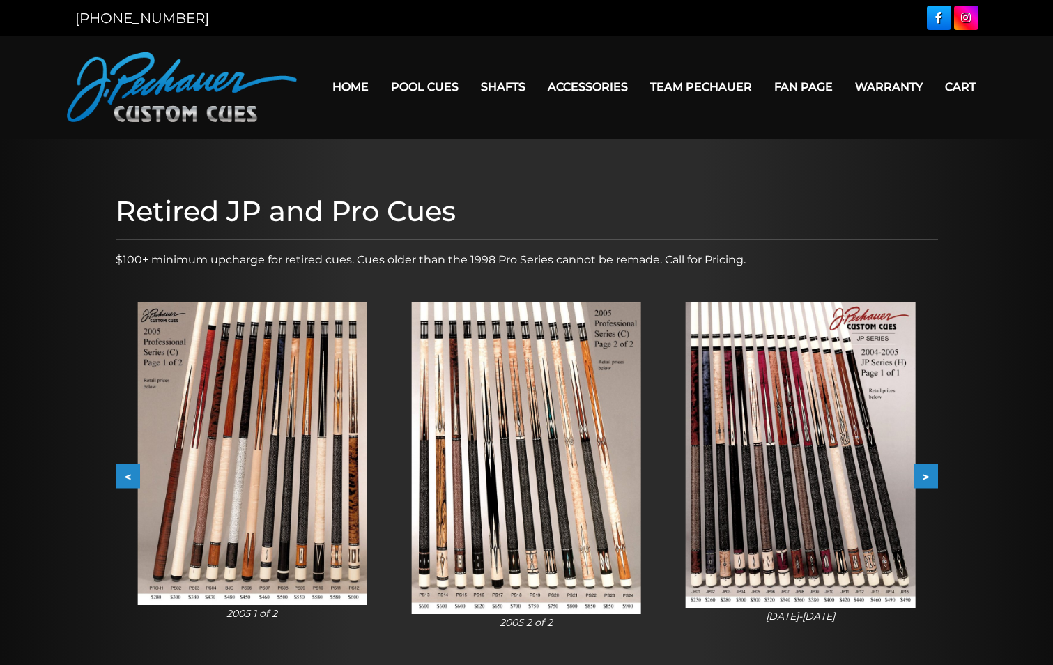
click at [923, 475] on button ">" at bounding box center [926, 476] width 24 height 24
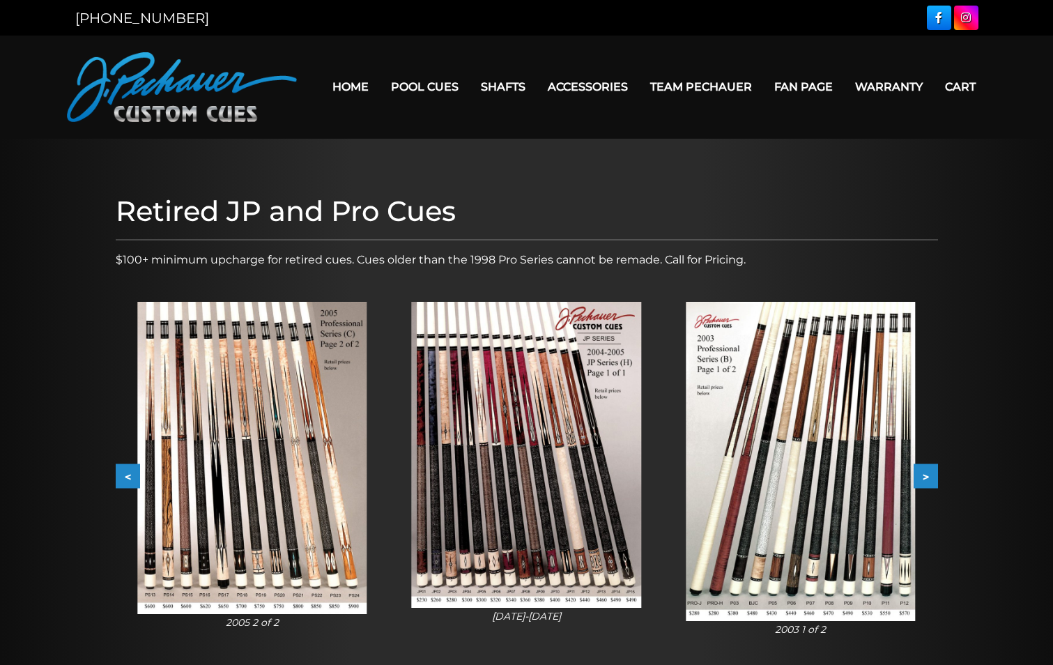
click at [923, 475] on button ">" at bounding box center [926, 476] width 24 height 24
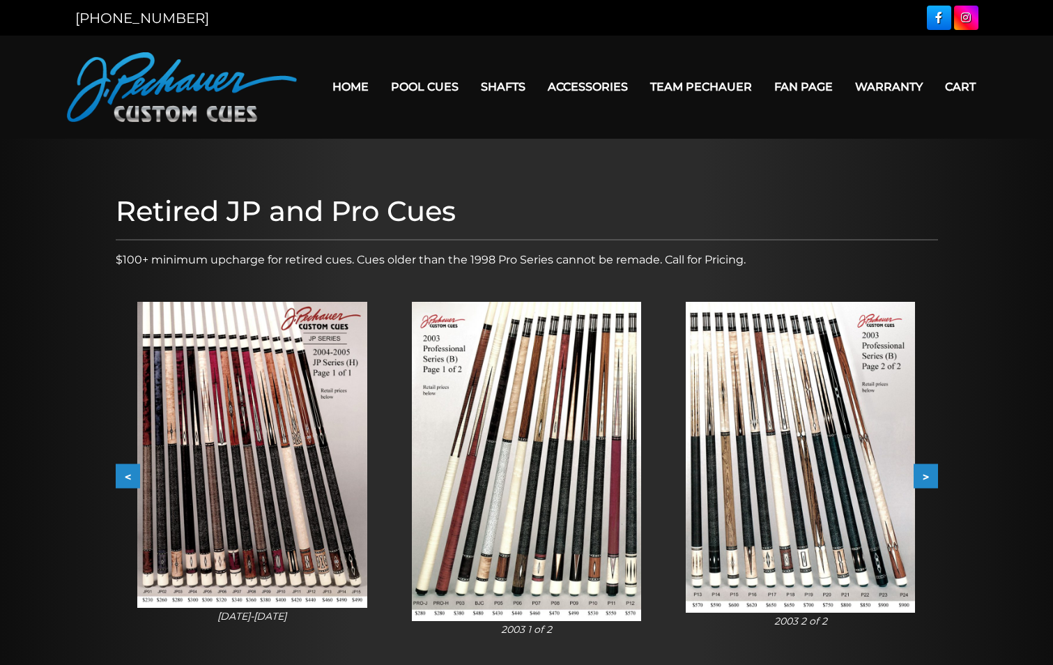
click at [923, 475] on button ">" at bounding box center [926, 476] width 24 height 24
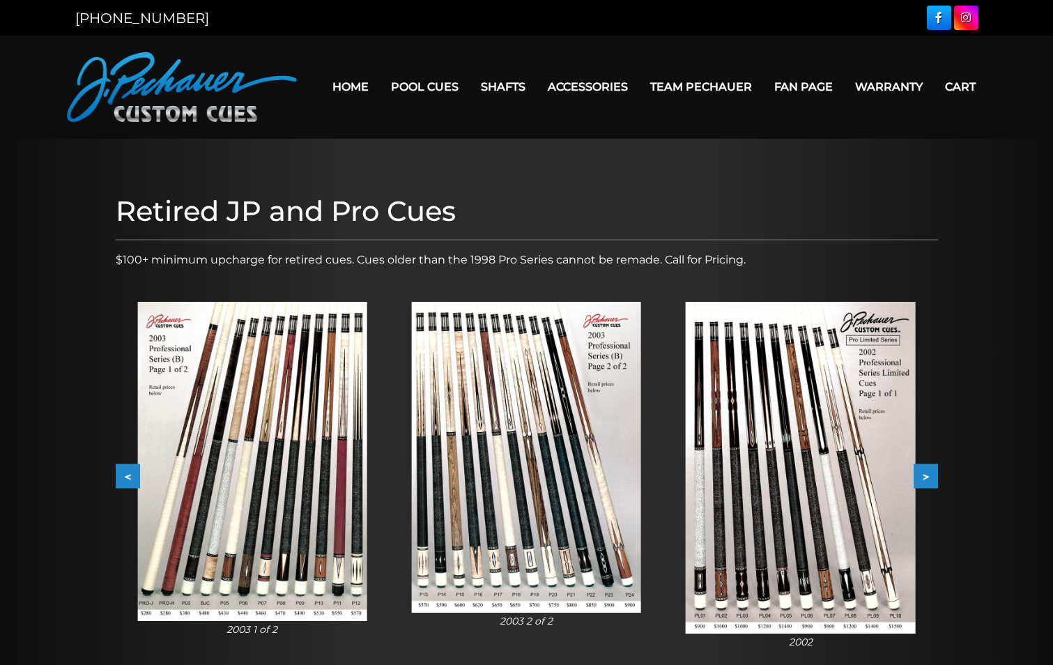
click at [923, 475] on button ">" at bounding box center [926, 476] width 24 height 24
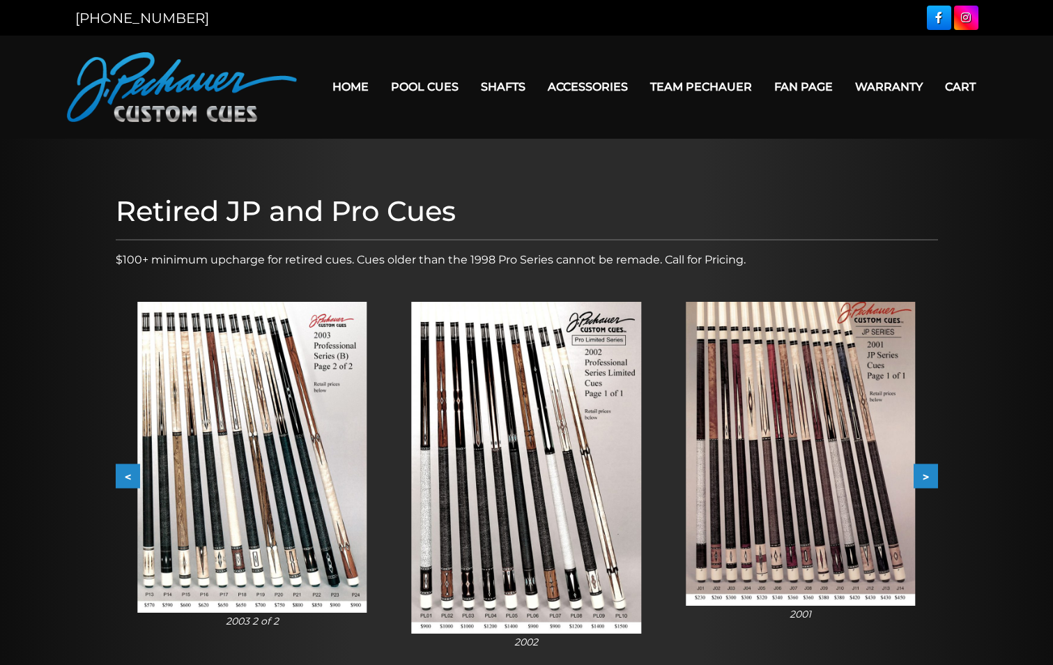
click at [923, 475] on button ">" at bounding box center [926, 476] width 24 height 24
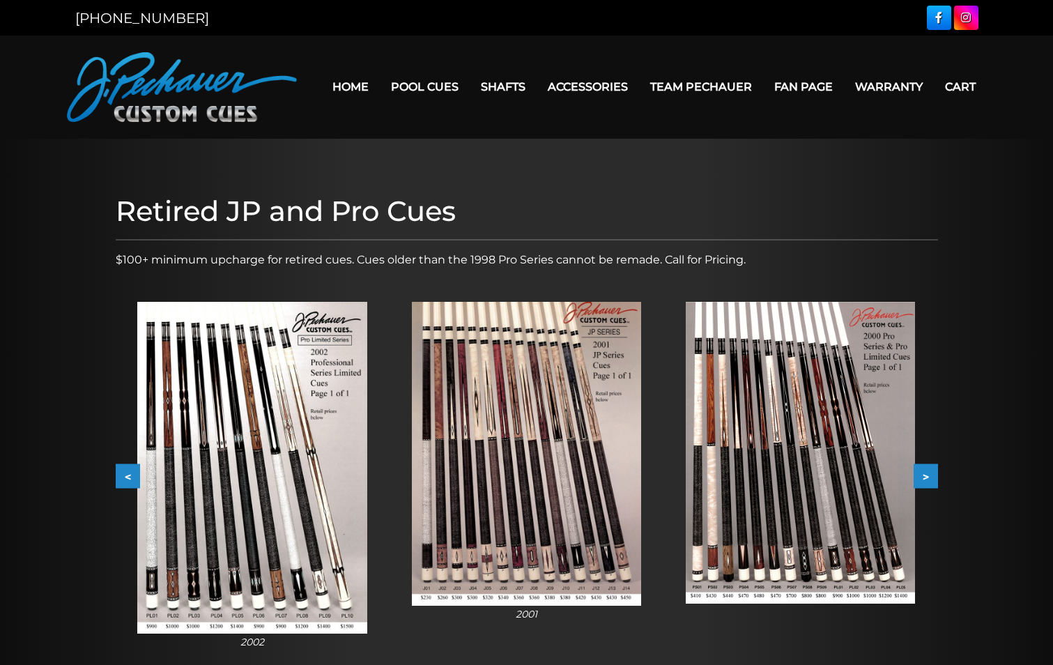
click at [924, 475] on button ">" at bounding box center [926, 476] width 24 height 24
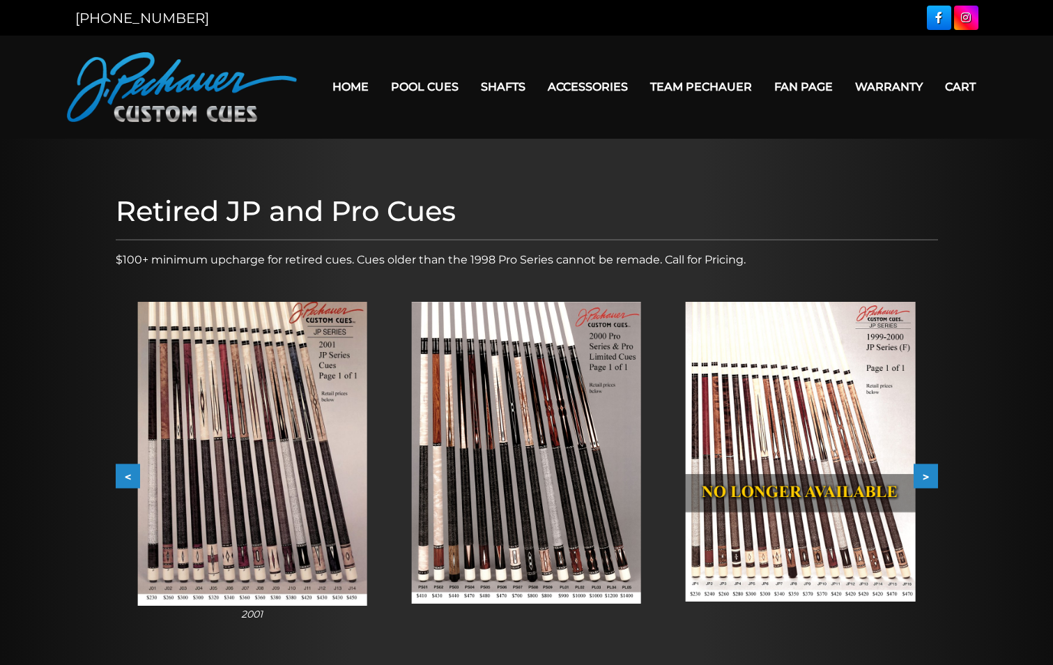
click at [924, 475] on button ">" at bounding box center [926, 476] width 24 height 24
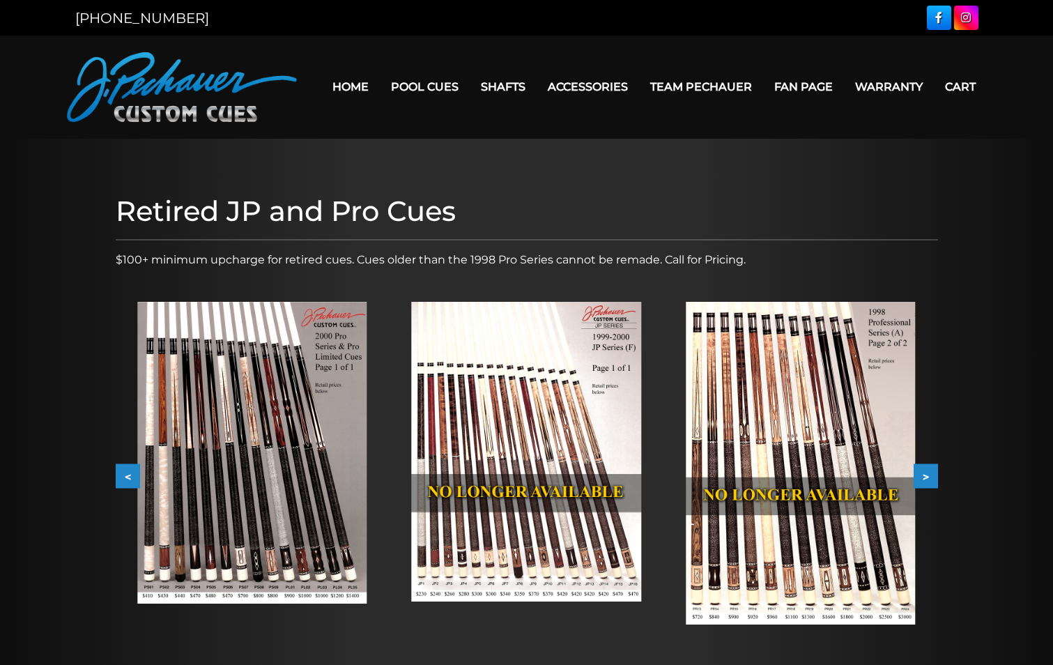
click at [924, 475] on button ">" at bounding box center [926, 476] width 24 height 24
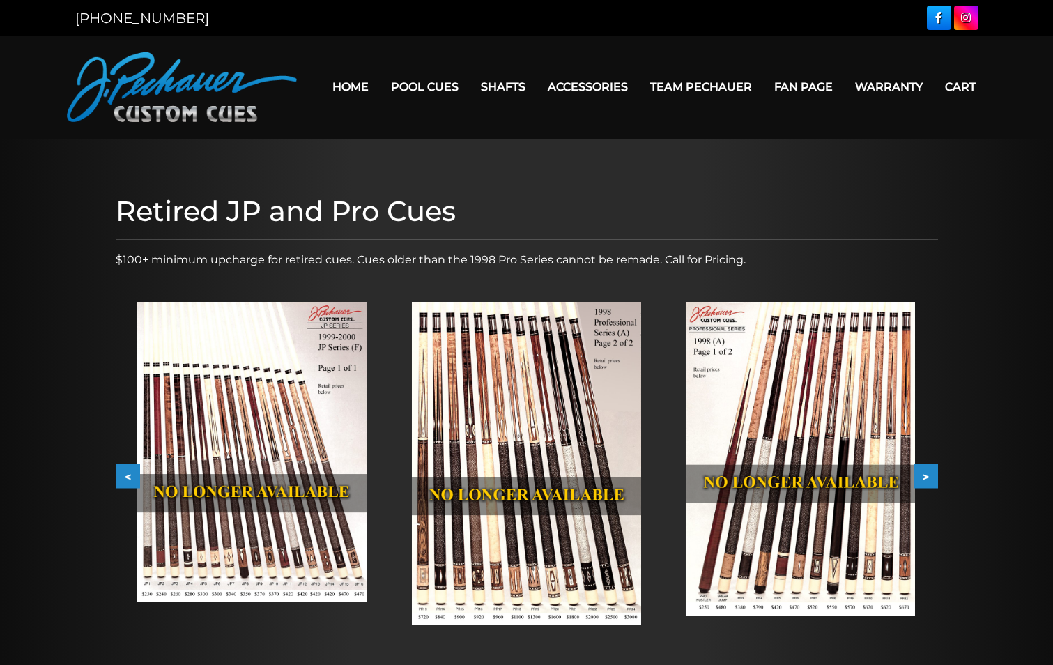
click at [924, 475] on button ">" at bounding box center [926, 476] width 24 height 24
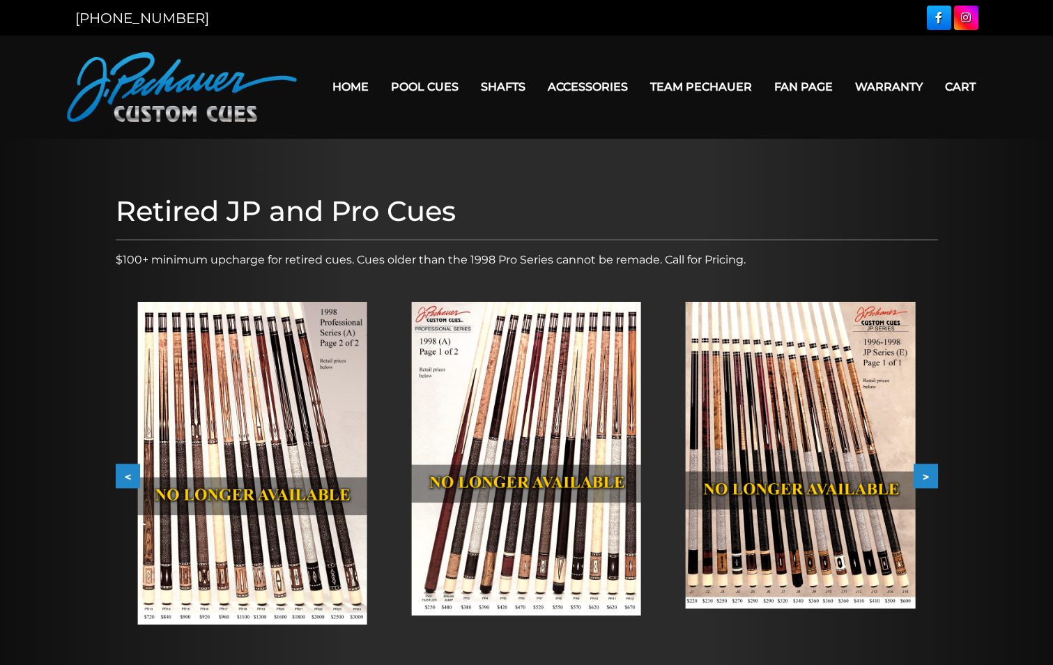
click at [924, 475] on button ">" at bounding box center [926, 476] width 24 height 24
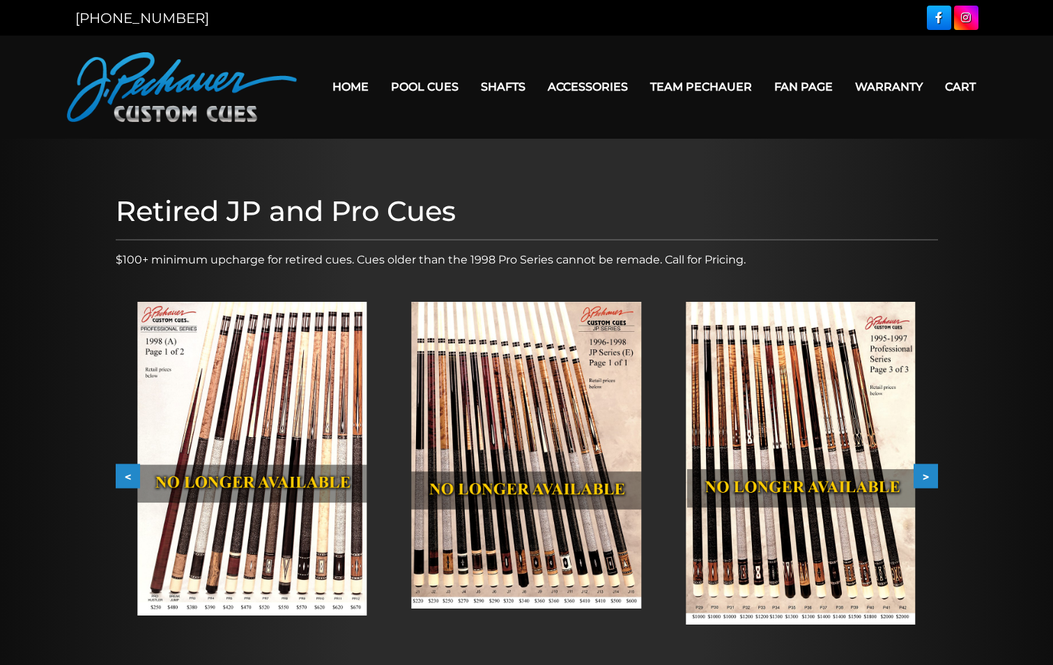
click at [924, 475] on button ">" at bounding box center [926, 476] width 24 height 24
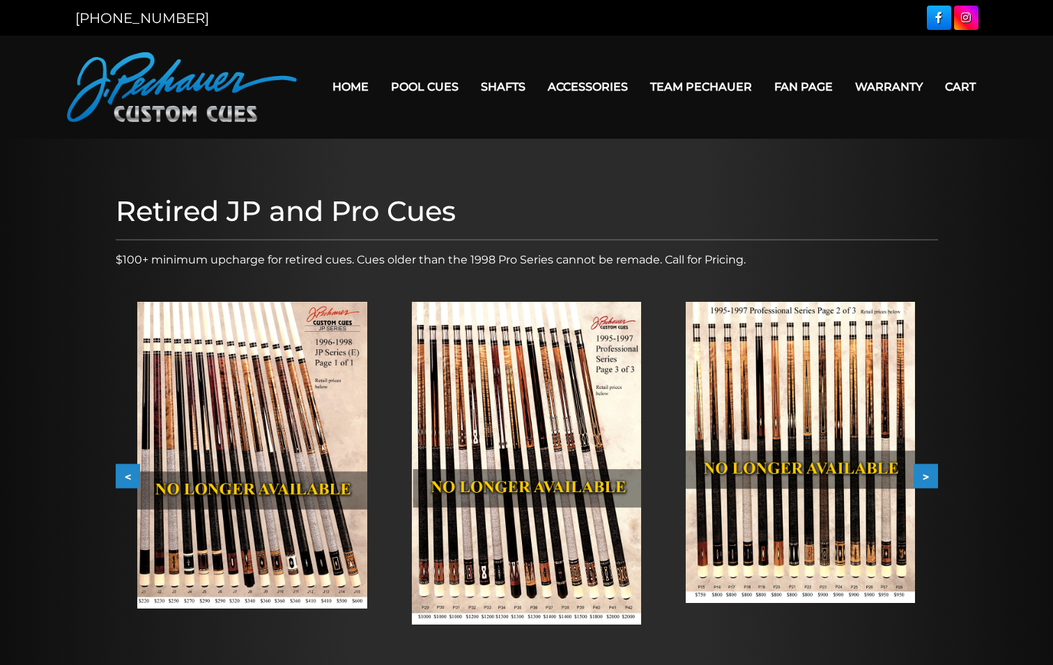
click at [924, 475] on button ">" at bounding box center [926, 476] width 24 height 24
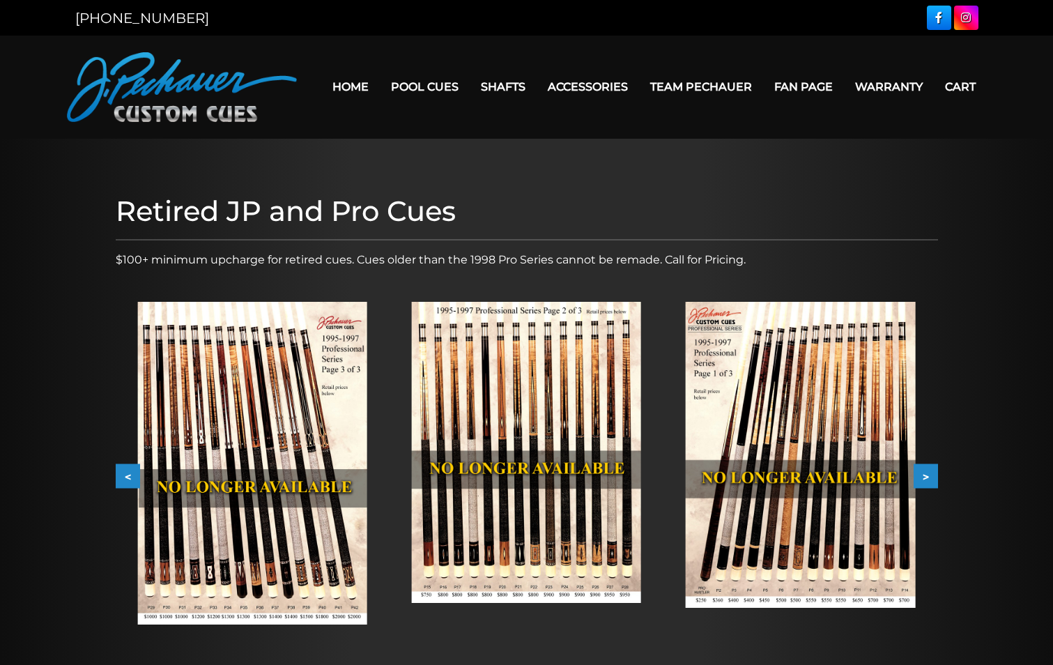
click at [924, 475] on button ">" at bounding box center [926, 476] width 24 height 24
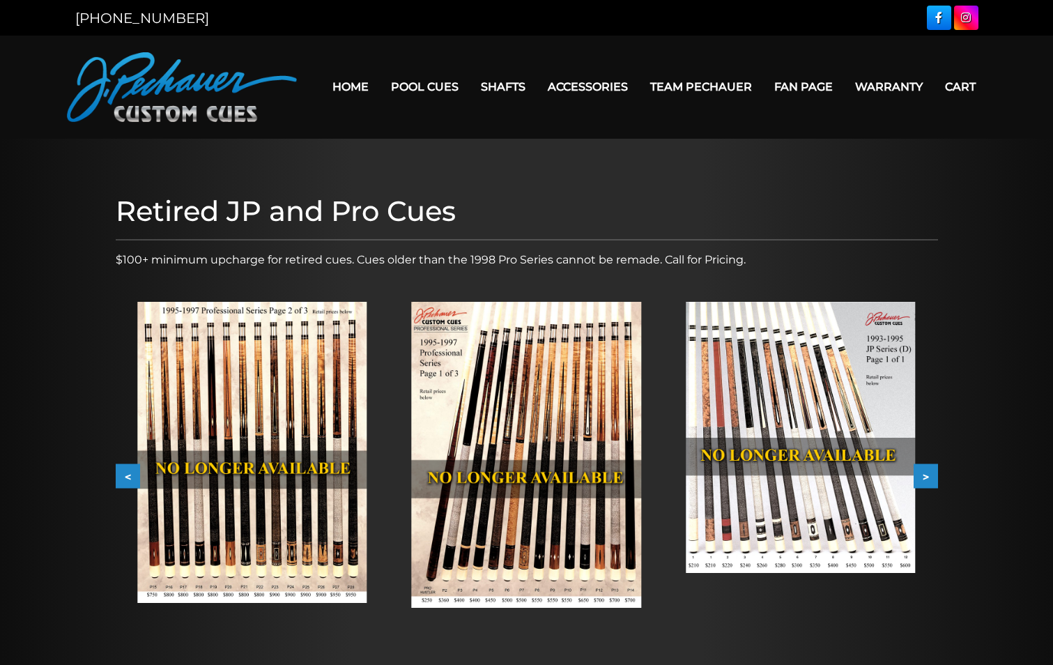
click at [924, 475] on button ">" at bounding box center [926, 476] width 24 height 24
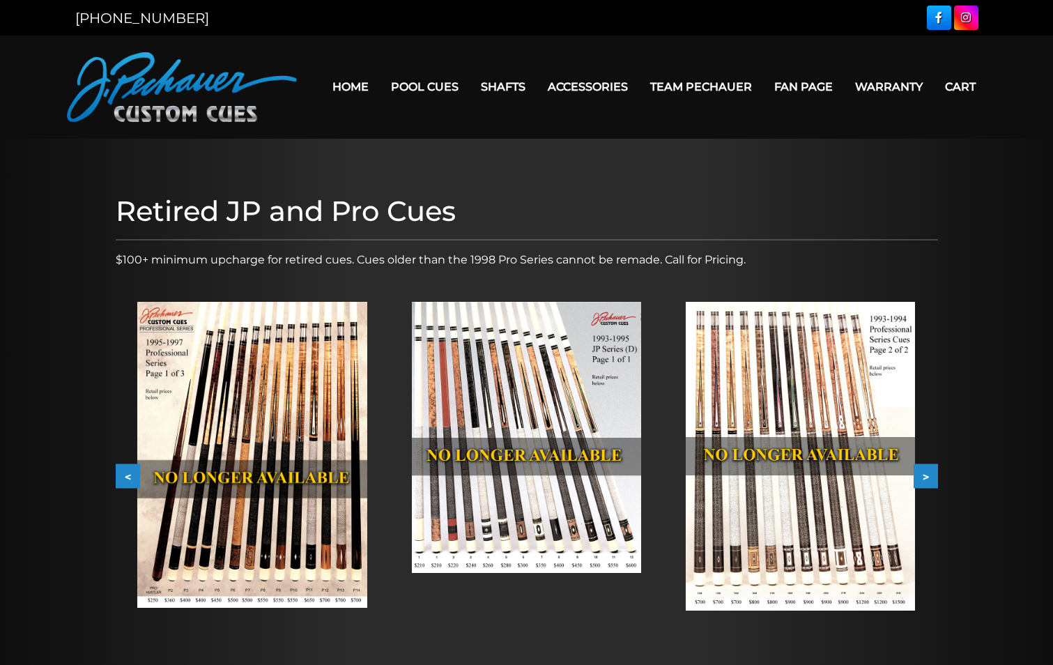
click at [924, 475] on button ">" at bounding box center [926, 476] width 24 height 24
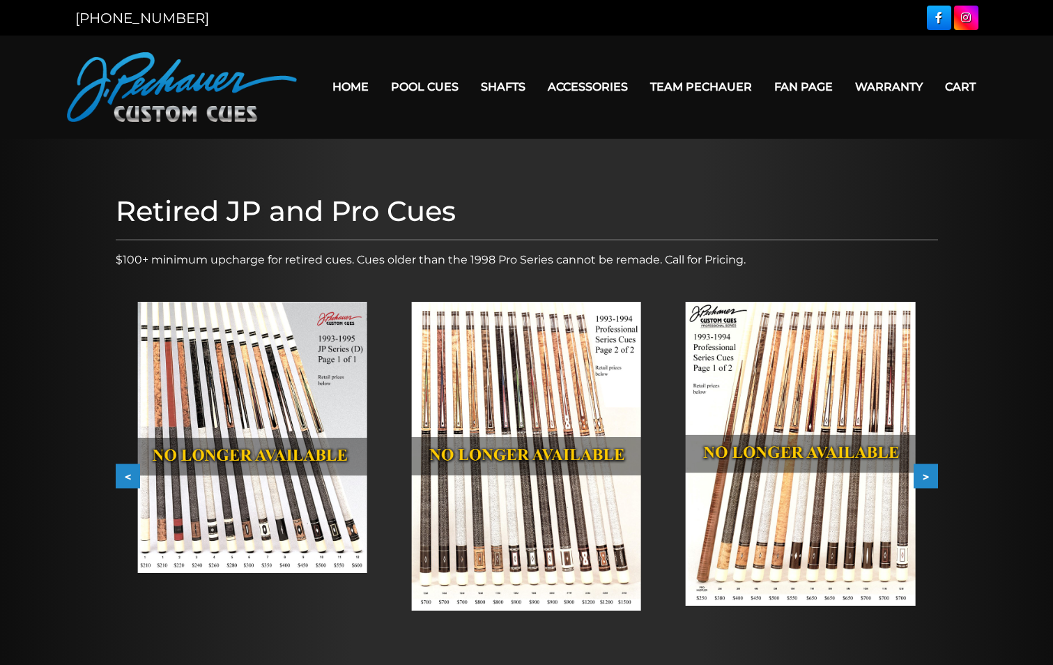
click at [924, 475] on button ">" at bounding box center [926, 476] width 24 height 24
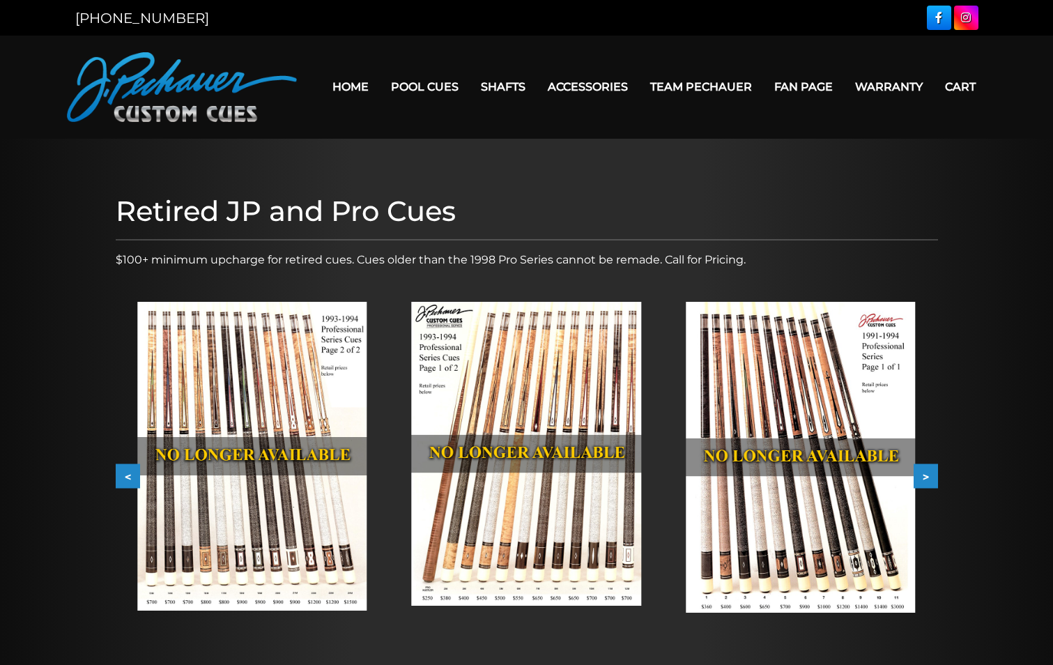
click at [923, 475] on button ">" at bounding box center [926, 476] width 24 height 24
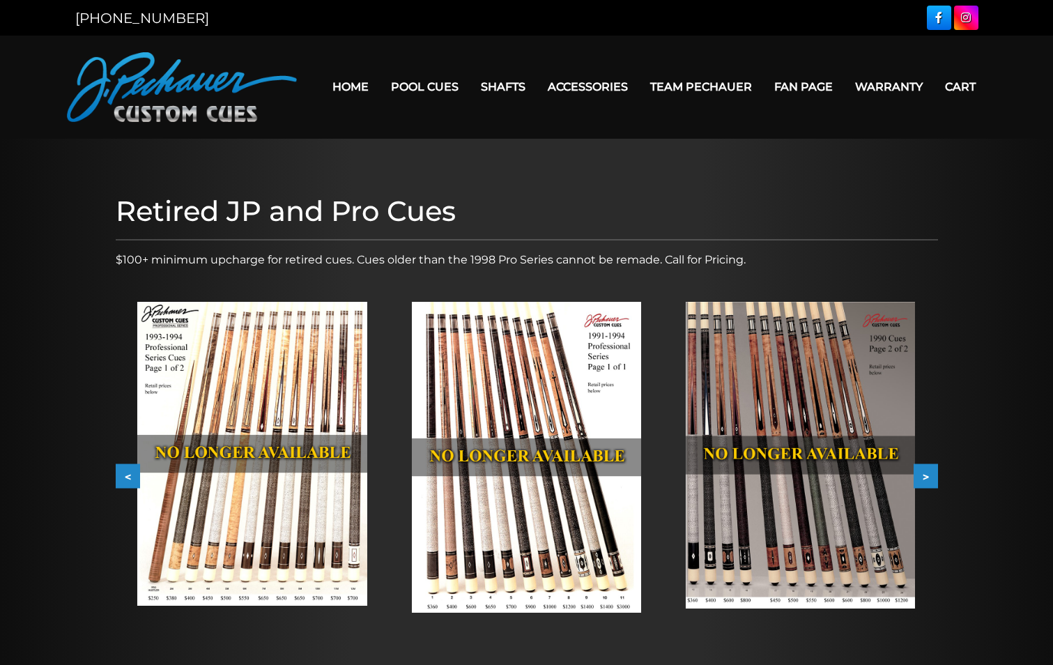
click at [923, 475] on button ">" at bounding box center [926, 476] width 24 height 24
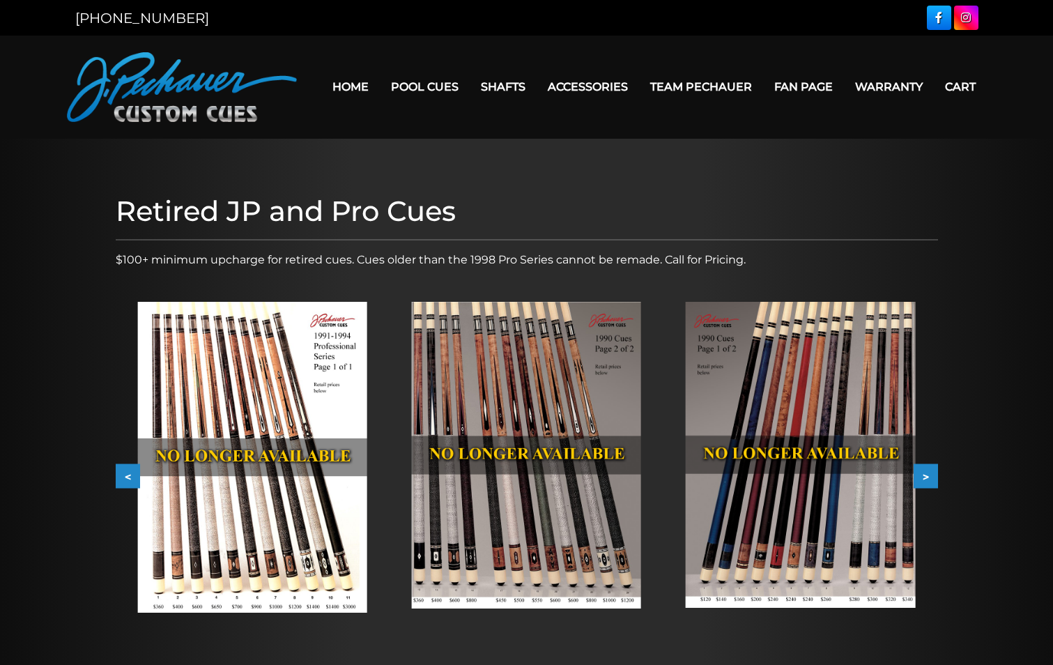
click at [923, 475] on button ">" at bounding box center [926, 476] width 24 height 24
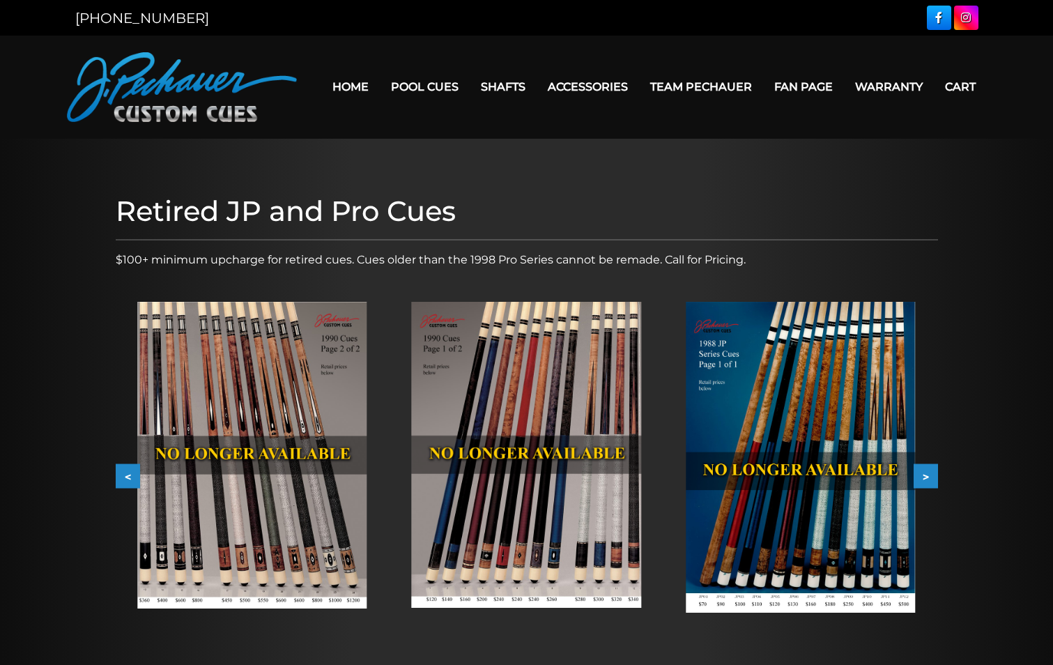
click at [923, 475] on button ">" at bounding box center [926, 476] width 24 height 24
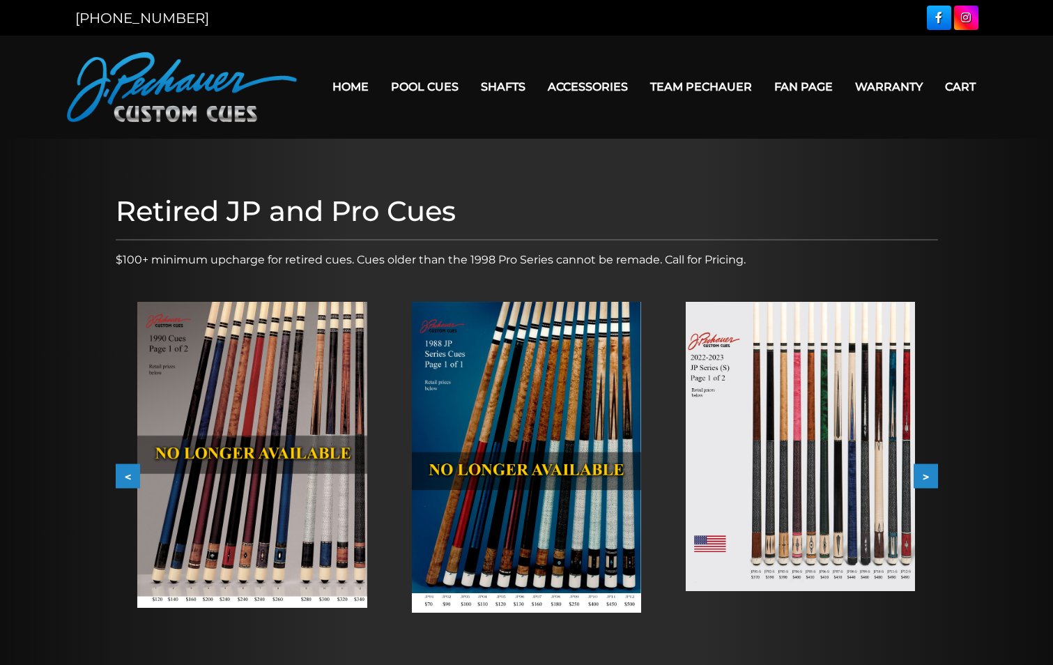
click at [923, 475] on button ">" at bounding box center [926, 476] width 24 height 24
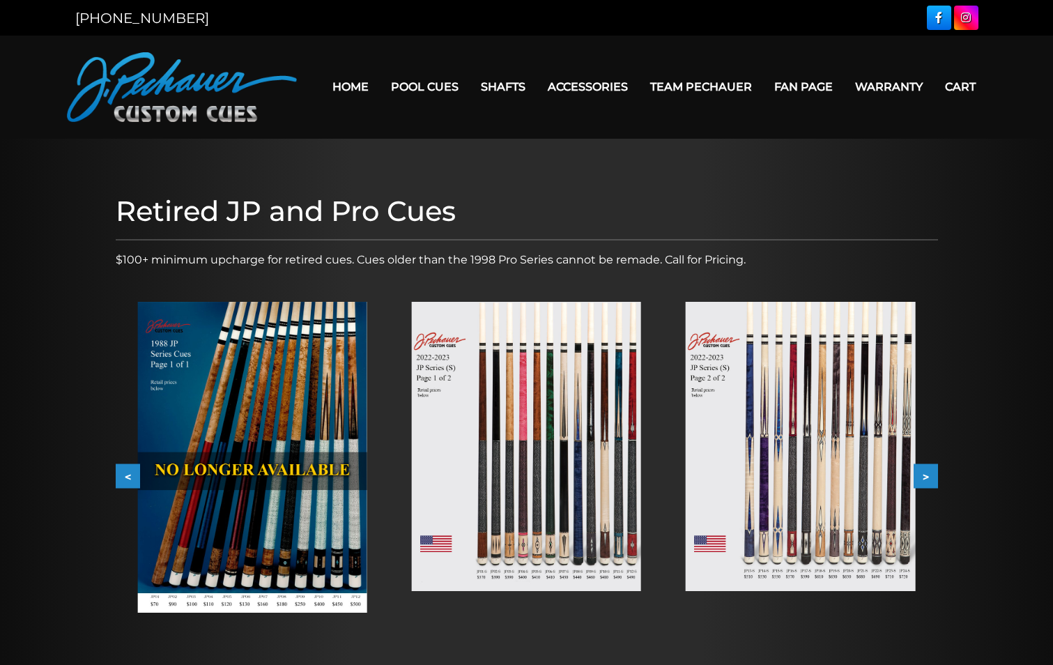
click at [125, 475] on button "<" at bounding box center [128, 476] width 24 height 24
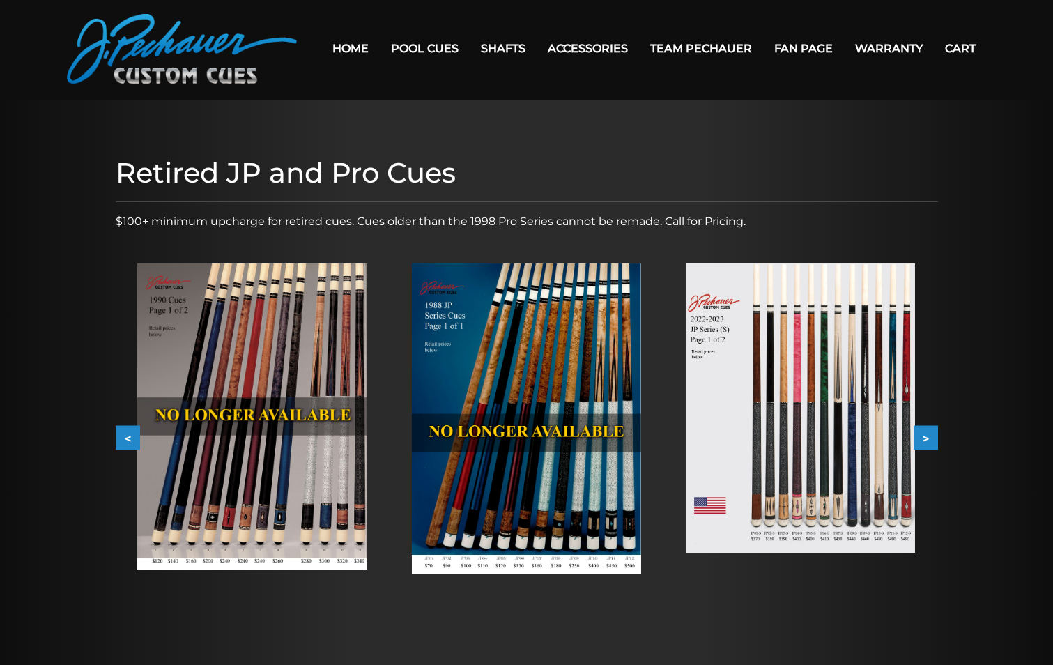
scroll to position [33, 0]
